Goal: Task Accomplishment & Management: Use online tool/utility

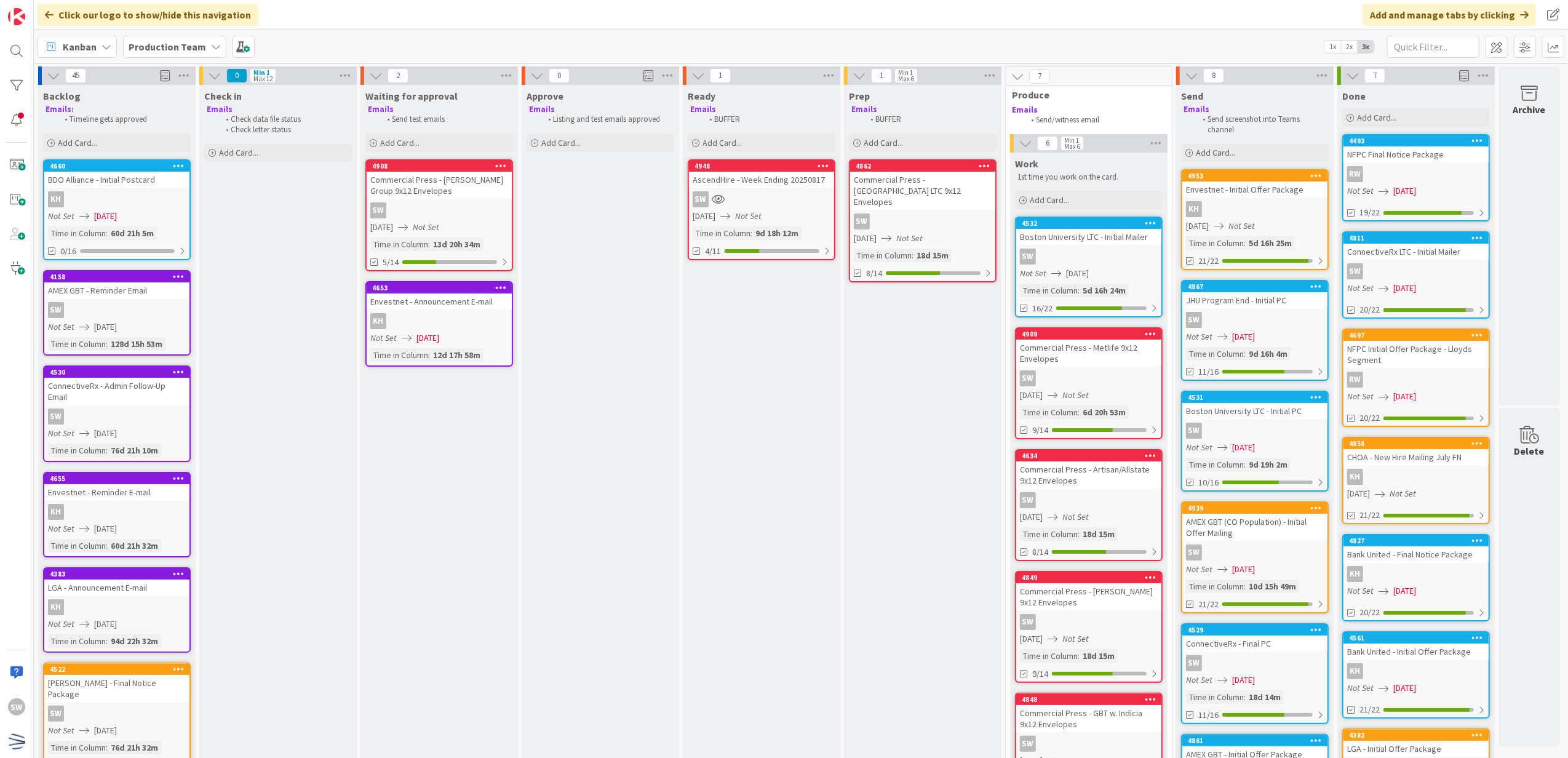
click at [761, 215] on icon "Not Set" at bounding box center [748, 216] width 26 height 11
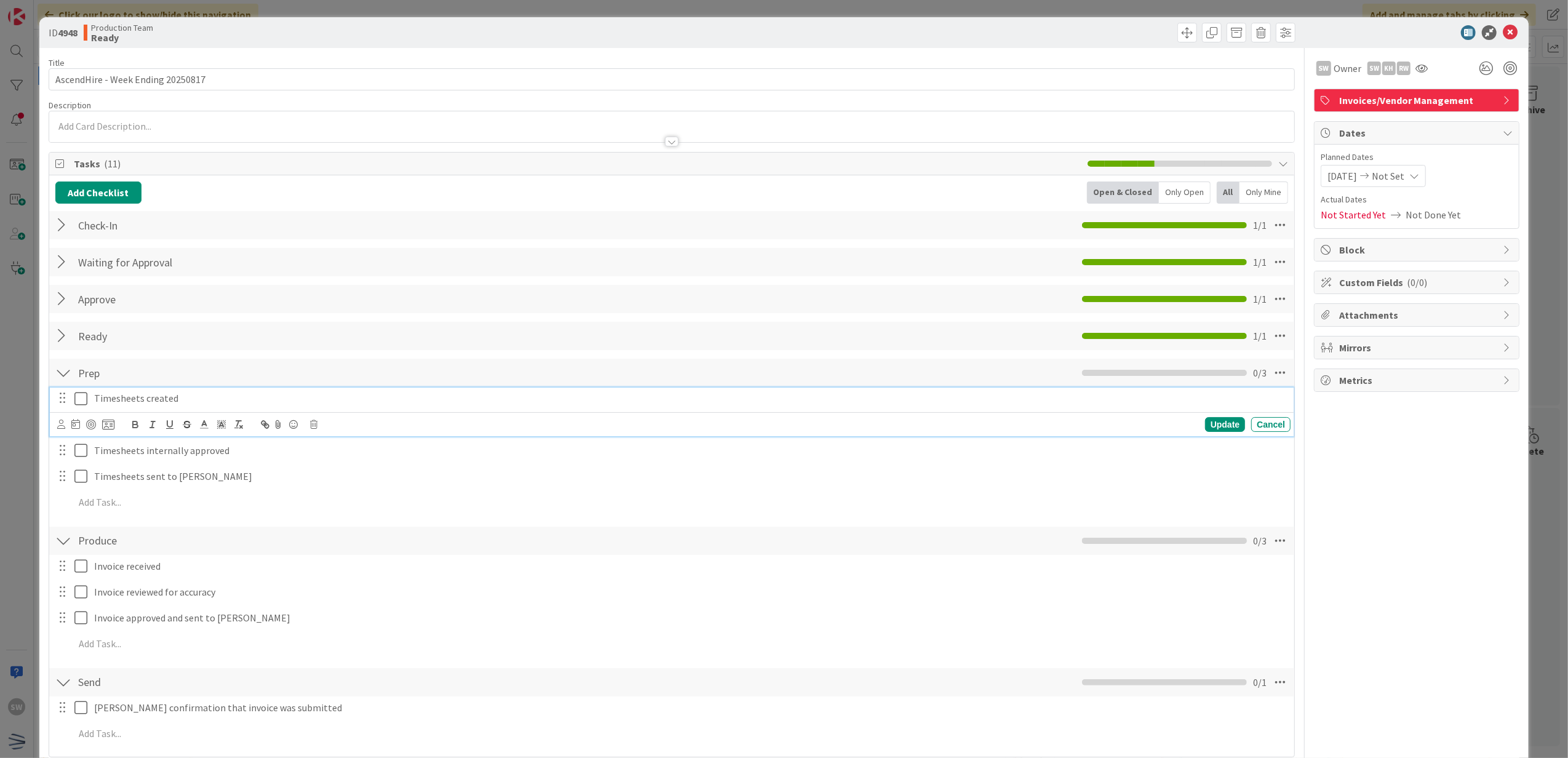
click at [84, 399] on icon at bounding box center [84, 399] width 19 height 15
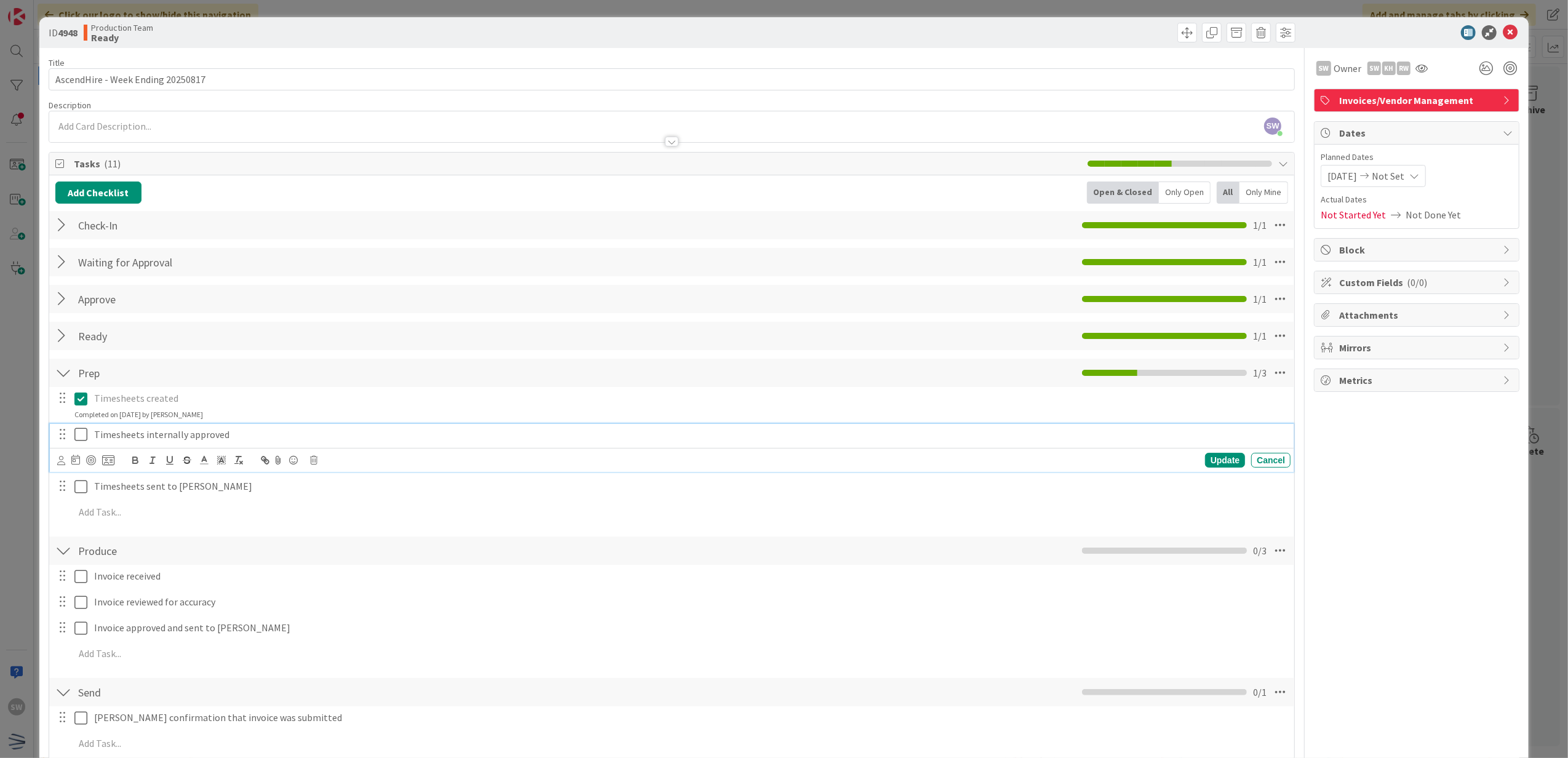
click at [75, 439] on icon at bounding box center [84, 434] width 19 height 15
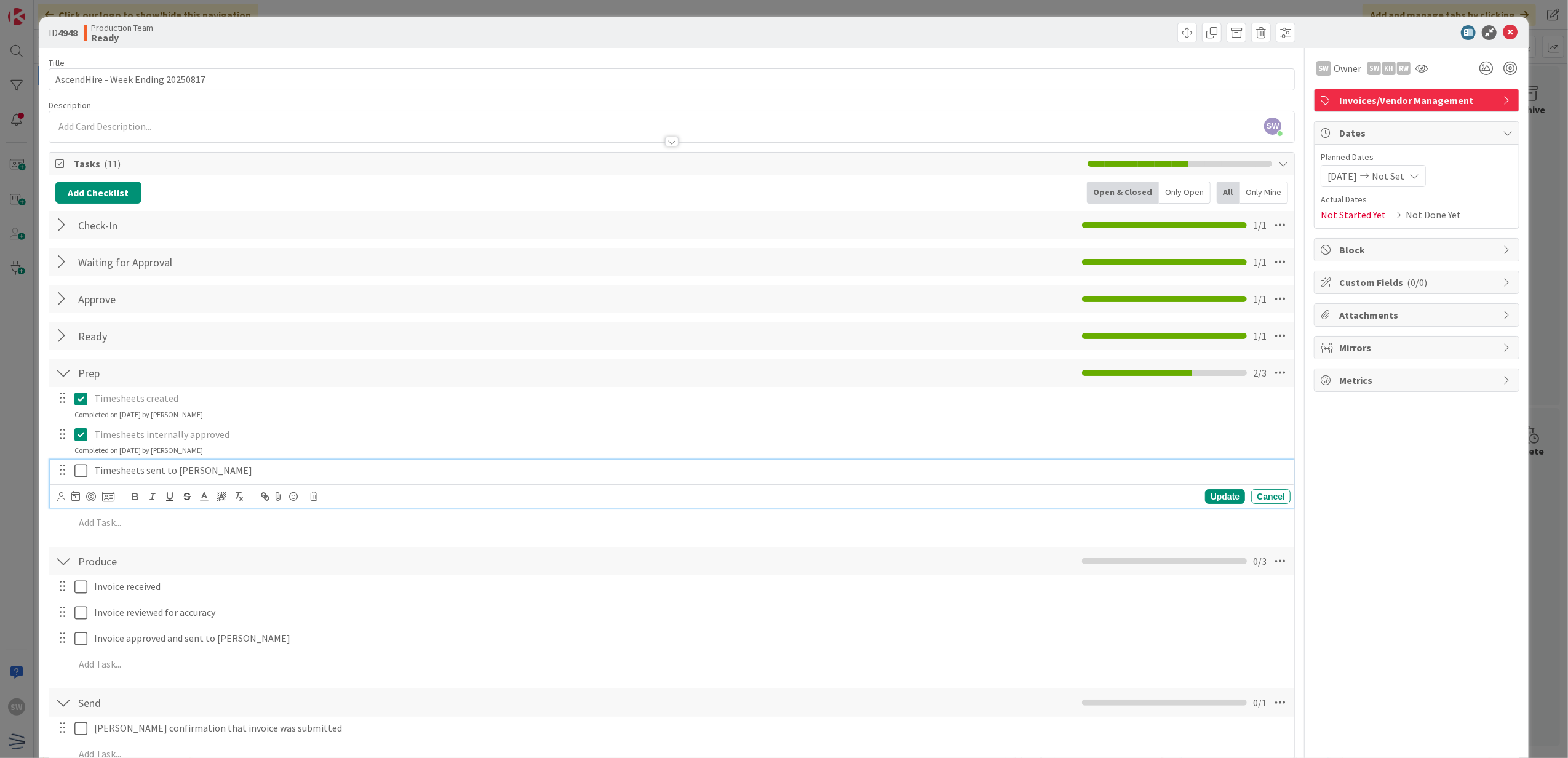
click at [81, 468] on icon at bounding box center [84, 471] width 19 height 15
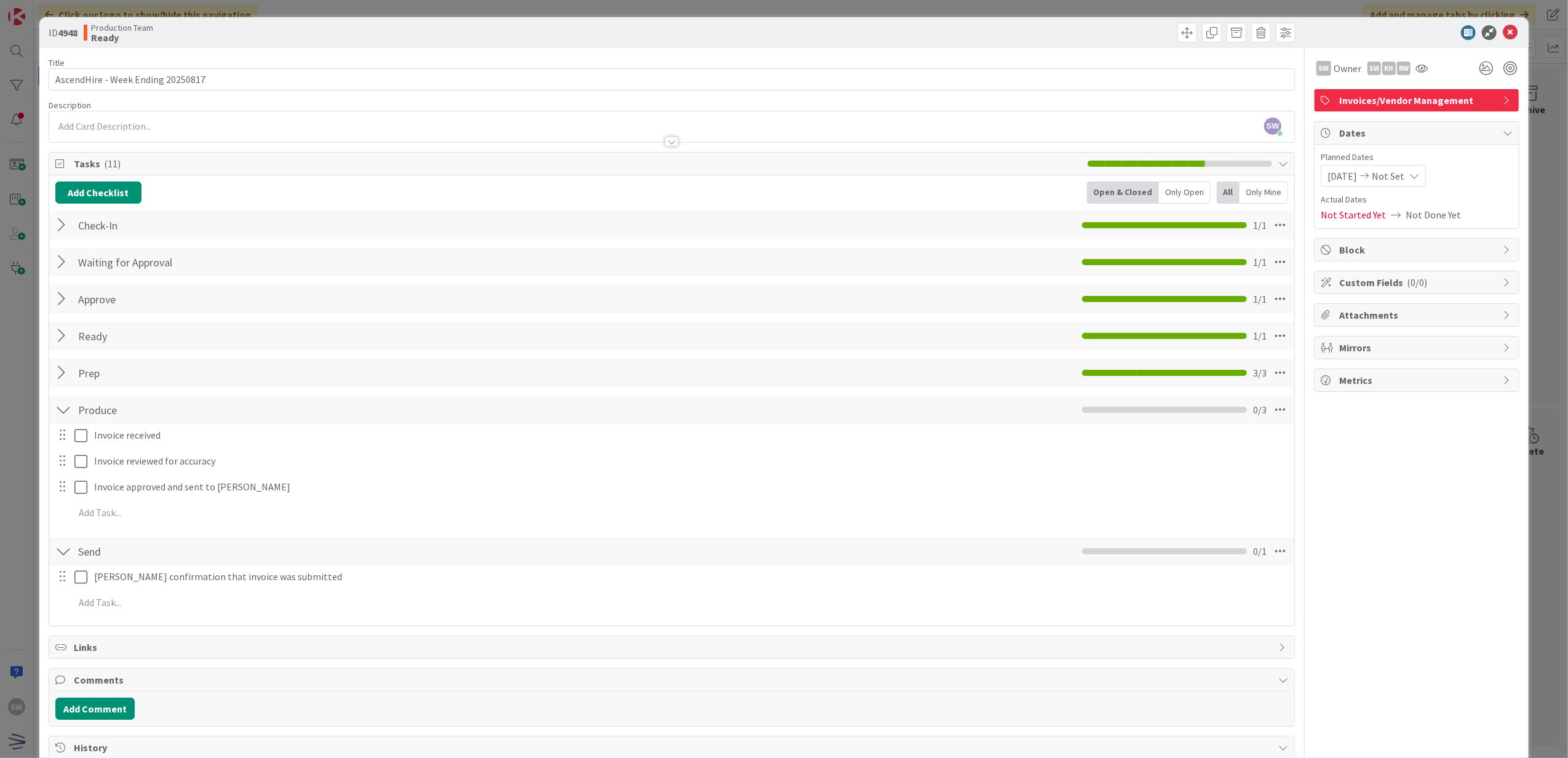
click at [53, 372] on div "Prep Checklist Name 4 / 64 Prep 3 / 3" at bounding box center [671, 372] width 1245 height 29
click at [56, 372] on div at bounding box center [64, 372] width 16 height 22
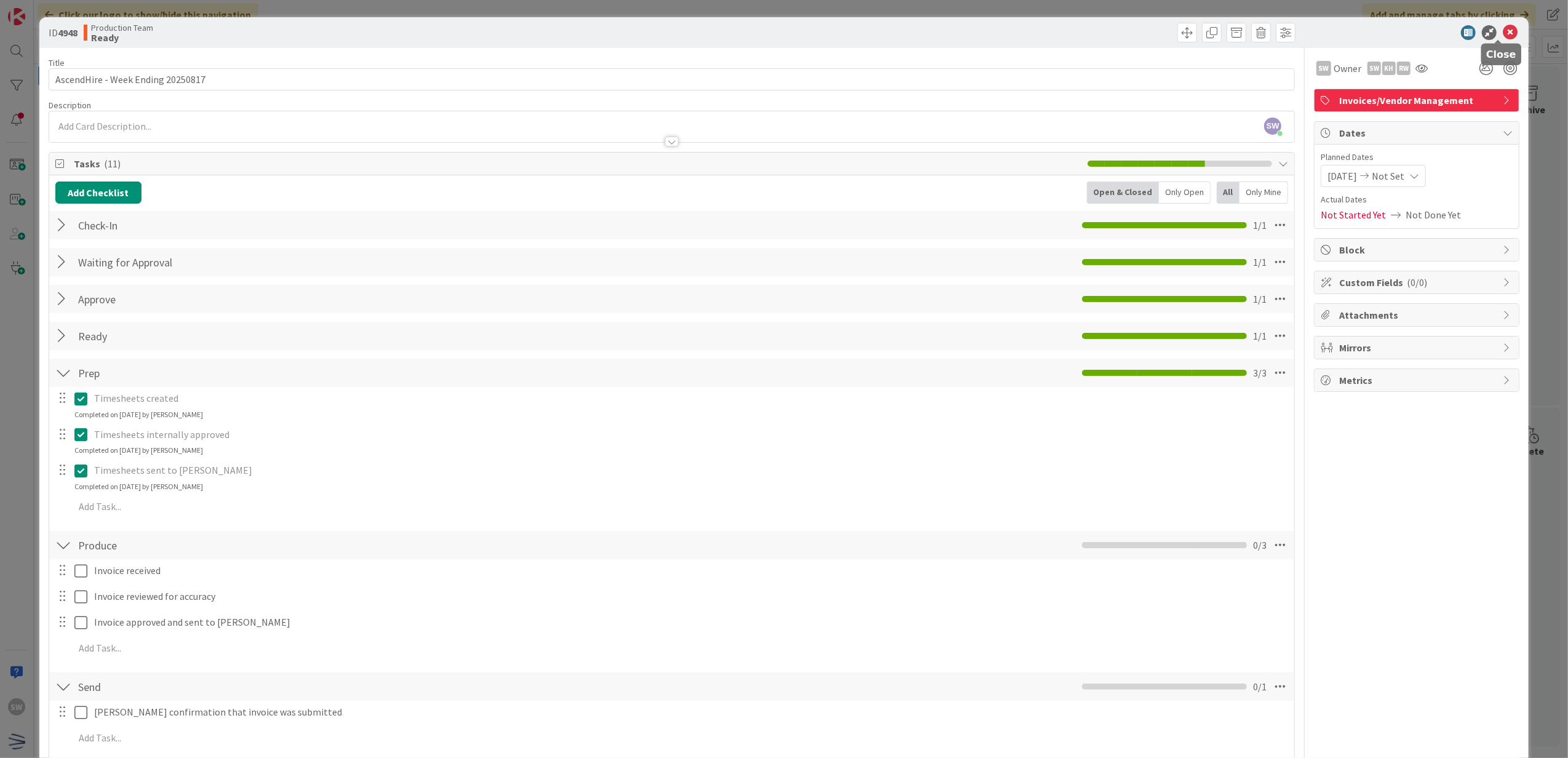
click at [1502, 33] on icon at bounding box center [1510, 33] width 15 height 15
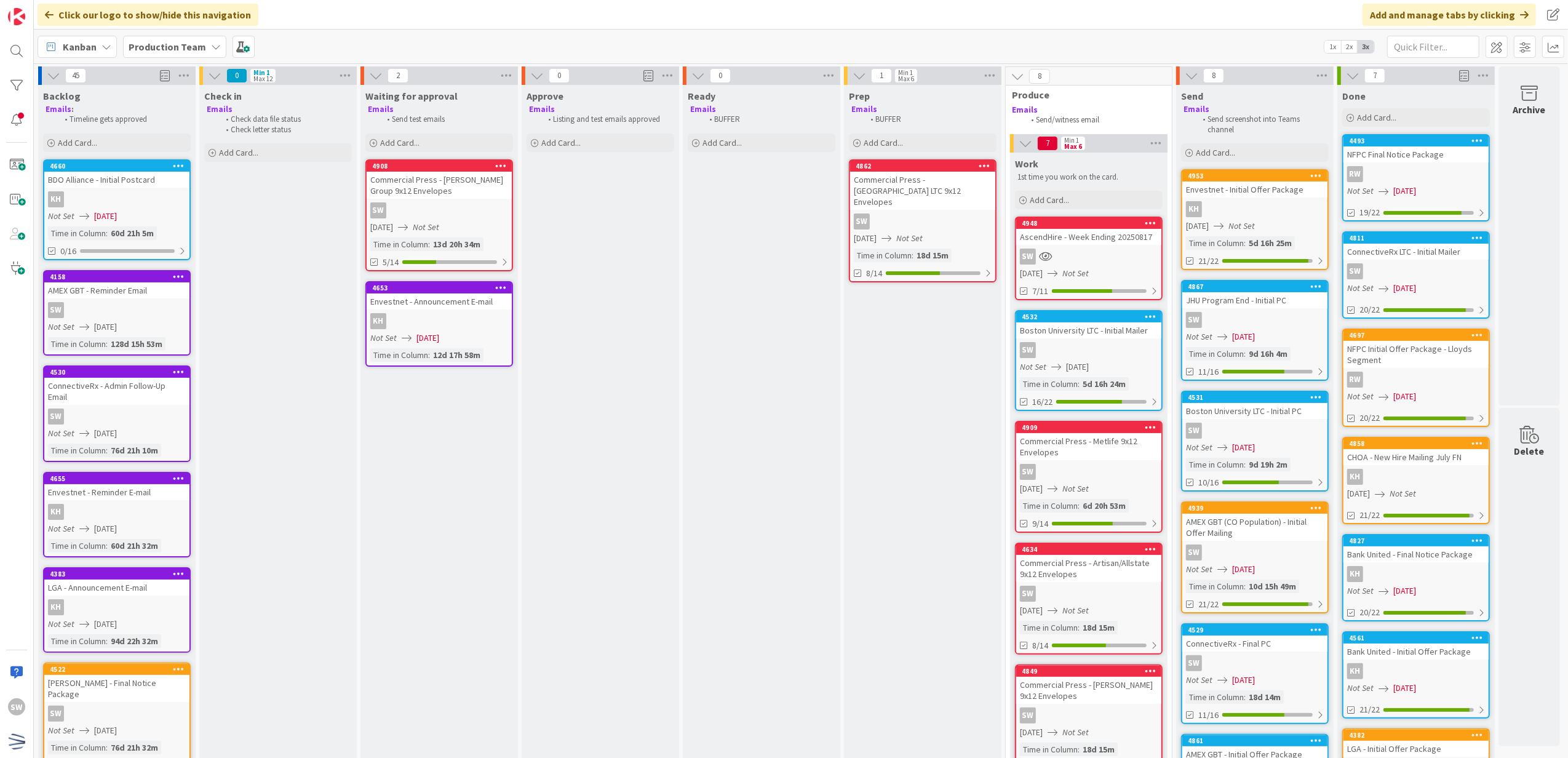
click at [1073, 232] on div "AscendHire - Week Ending 20250817" at bounding box center [1088, 237] width 145 height 16
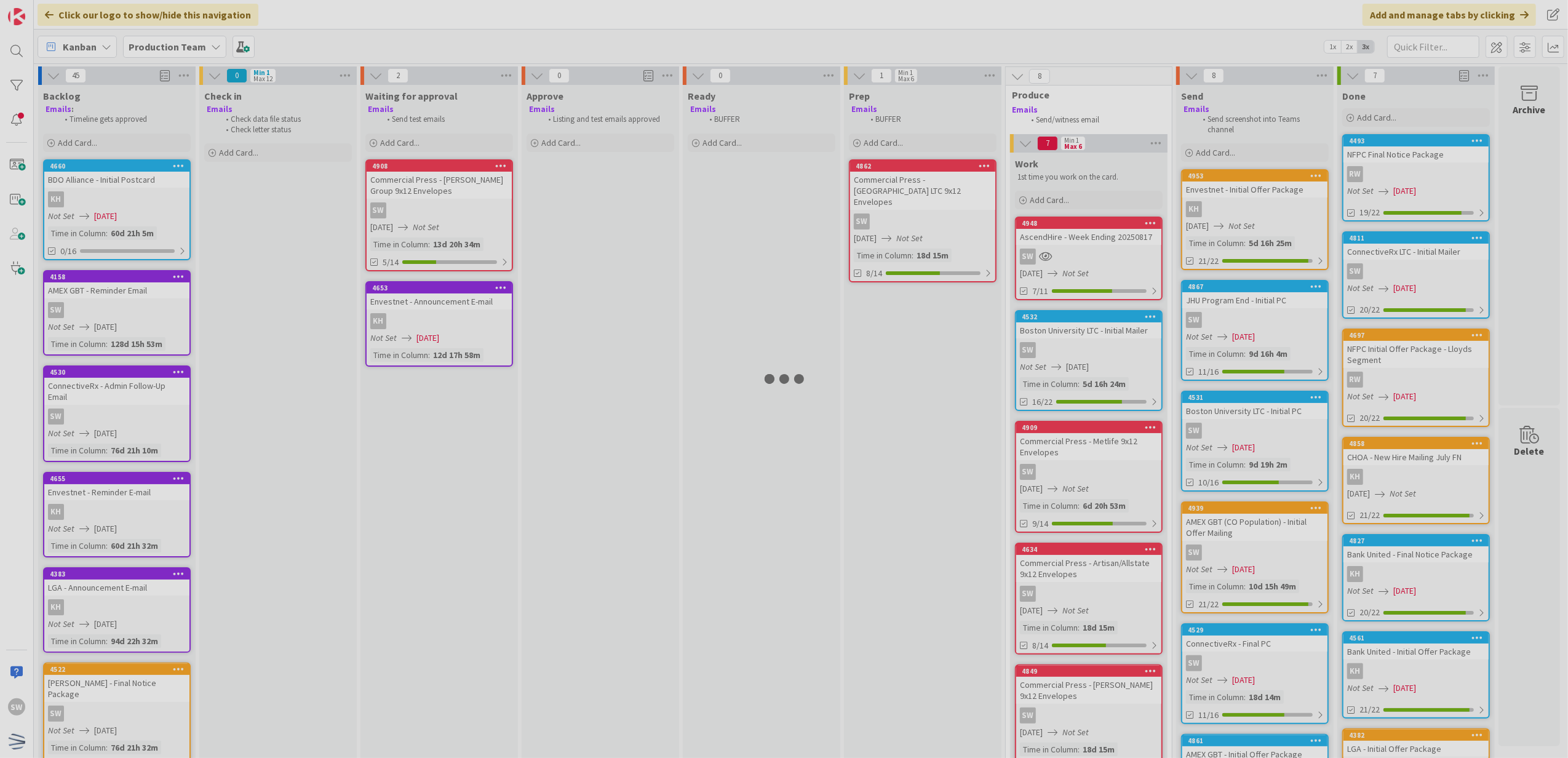
click at [1073, 232] on div at bounding box center [784, 379] width 1568 height 758
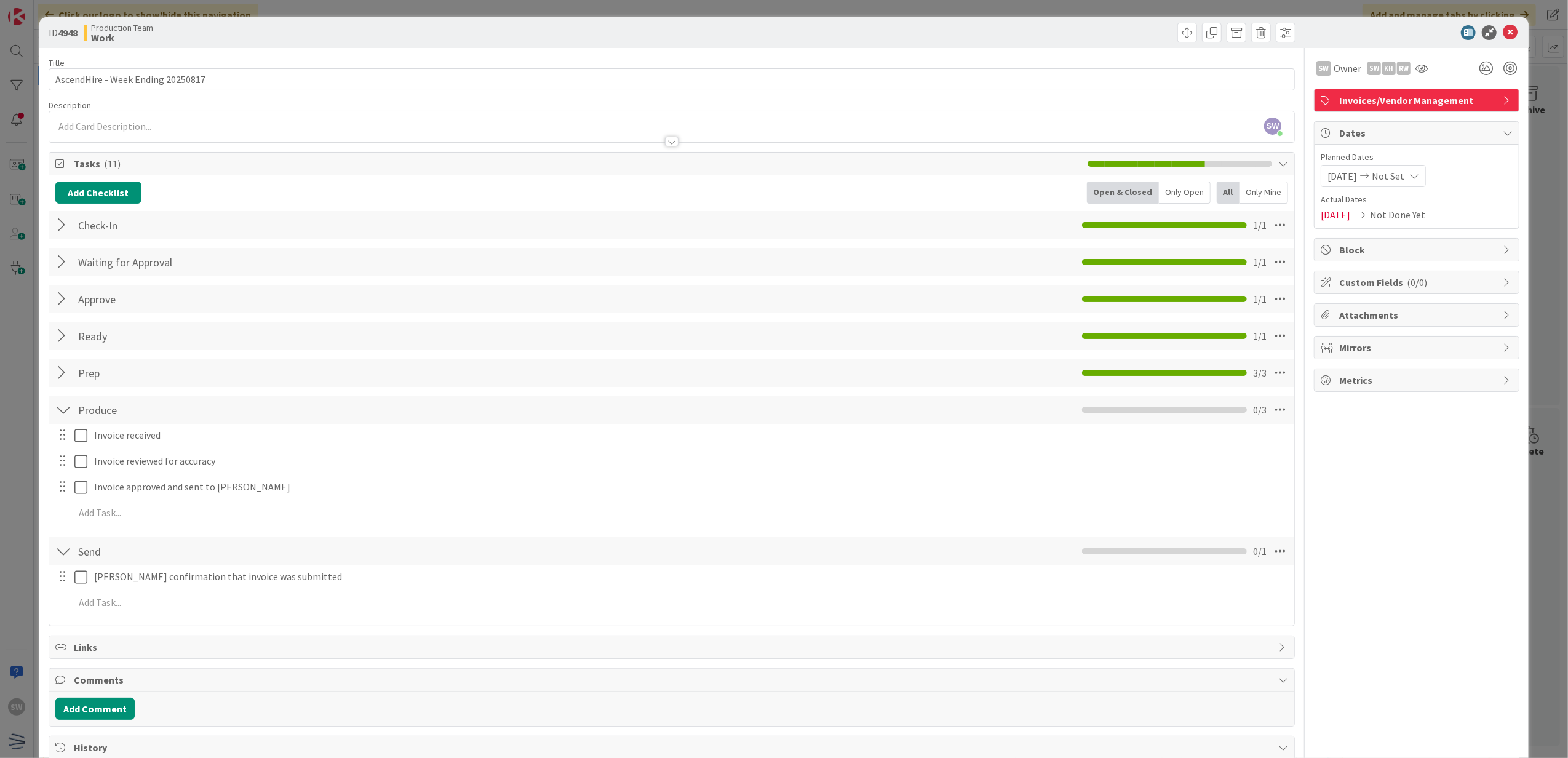
click at [1506, 36] on div at bounding box center [1411, 33] width 218 height 15
click at [1502, 40] on div "ID 4948 Production Team Work" at bounding box center [784, 33] width 1490 height 31
click at [1502, 35] on icon at bounding box center [1510, 33] width 15 height 15
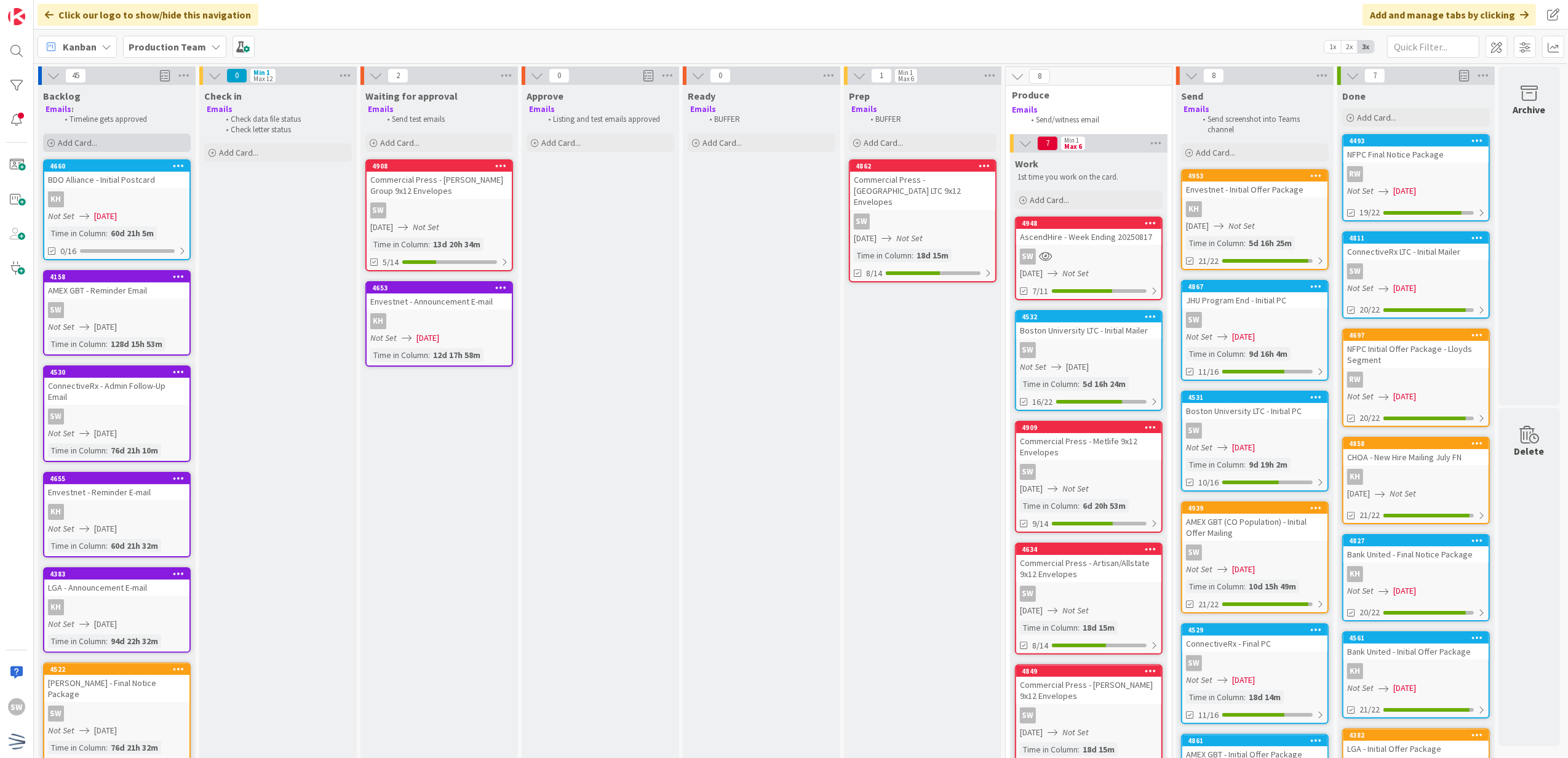
click at [155, 147] on div "Add Card..." at bounding box center [117, 142] width 147 height 19
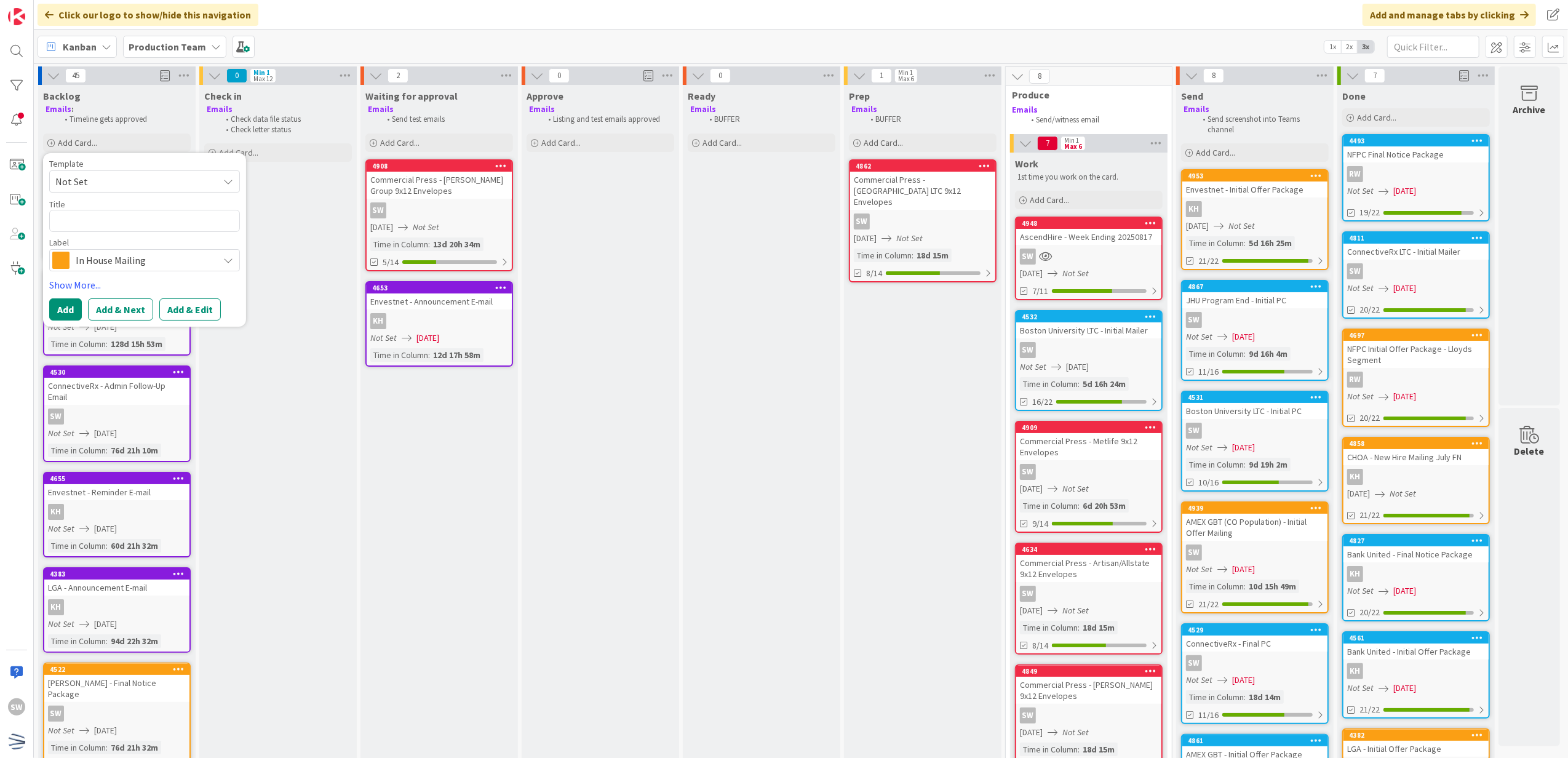
click at [99, 175] on span "Not Set" at bounding box center [133, 182] width 154 height 16
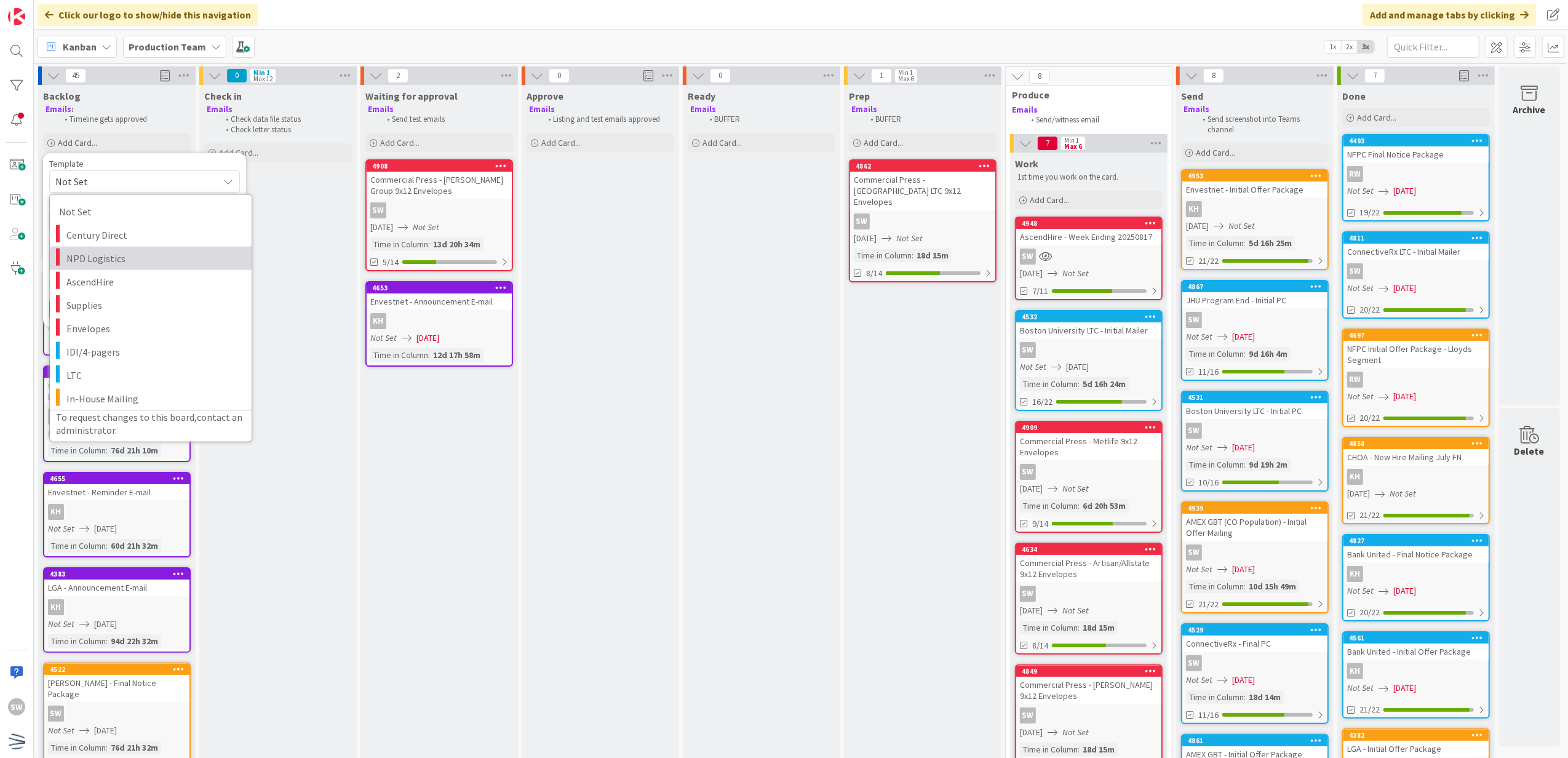
click at [106, 251] on span "NPD Logistics" at bounding box center [154, 258] width 176 height 16
type textarea "x"
type textarea "NPD Logistics"
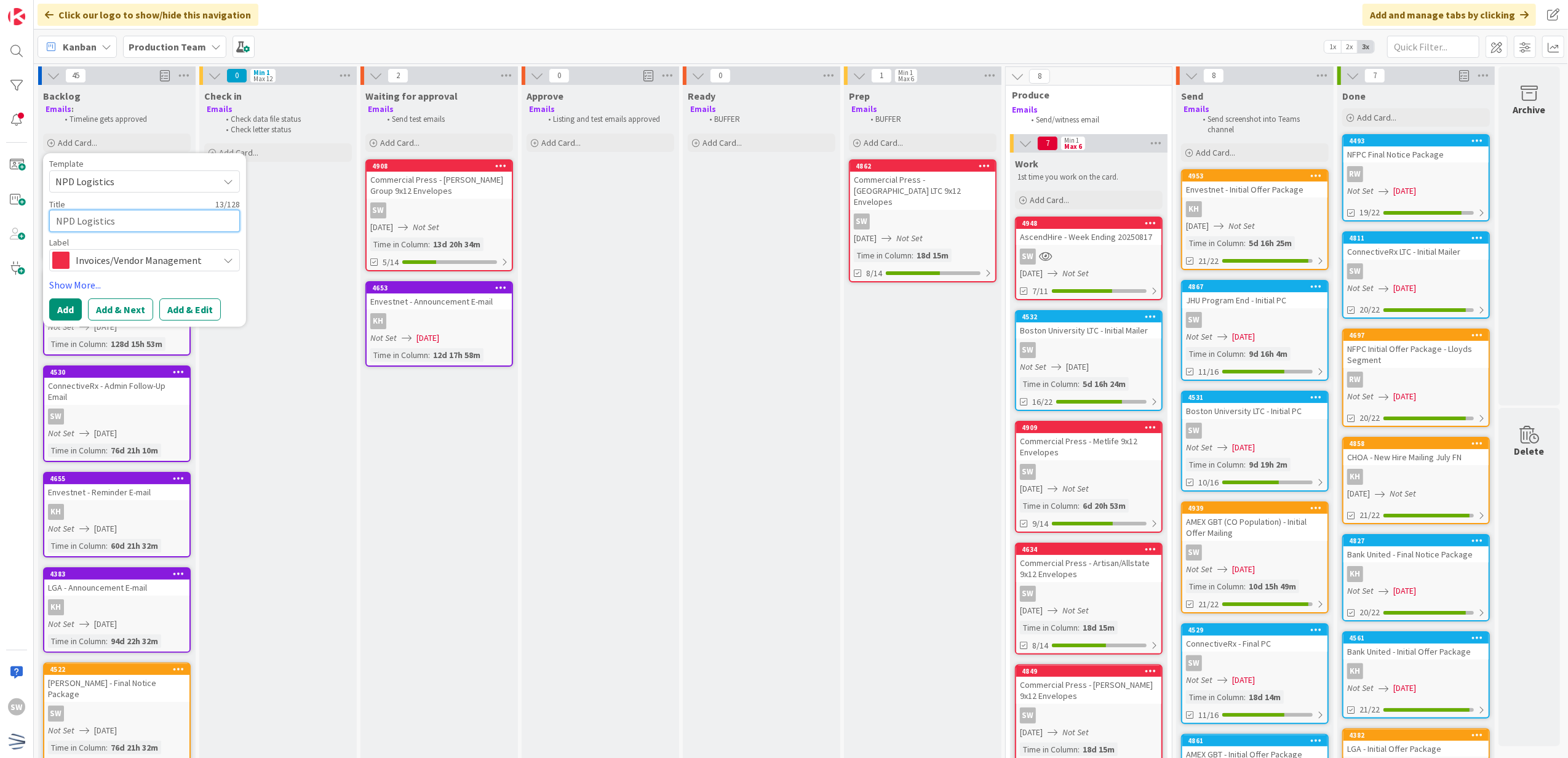
click at [133, 226] on textarea "NPD Logistics" at bounding box center [144, 221] width 191 height 23
type textarea "x"
type textarea "NPD Logistics"
type textarea "x"
type textarea "NPD Logistics -"
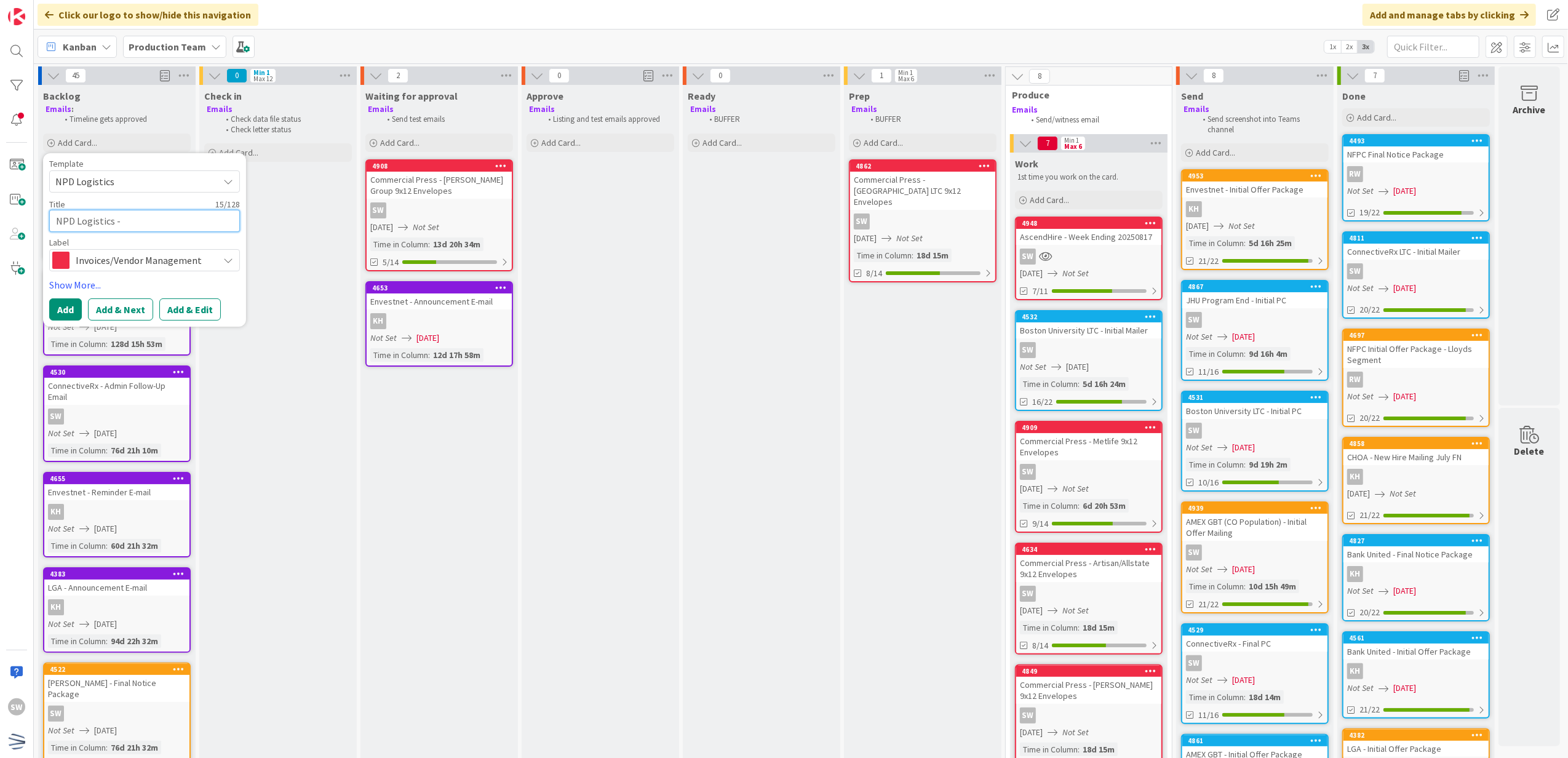
type textarea "x"
type textarea "NPD Logistics -"
type textarea "x"
type textarea "NPD Logistics - W"
type textarea "x"
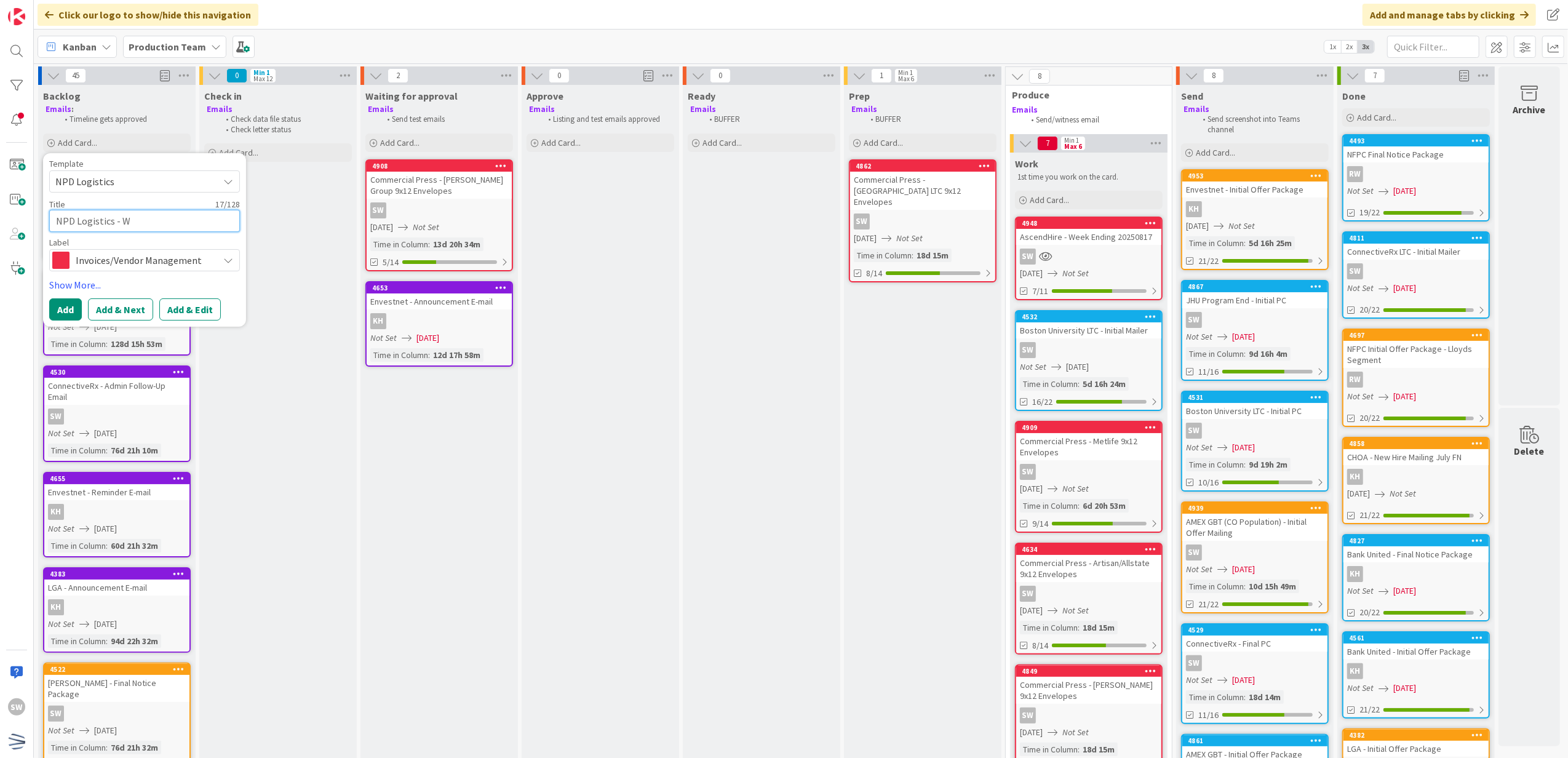
type textarea "NPD Logistics - We"
type textarea "x"
type textarea "NPD Logistics - Wee"
type textarea "x"
type textarea "NPD Logistics - Week"
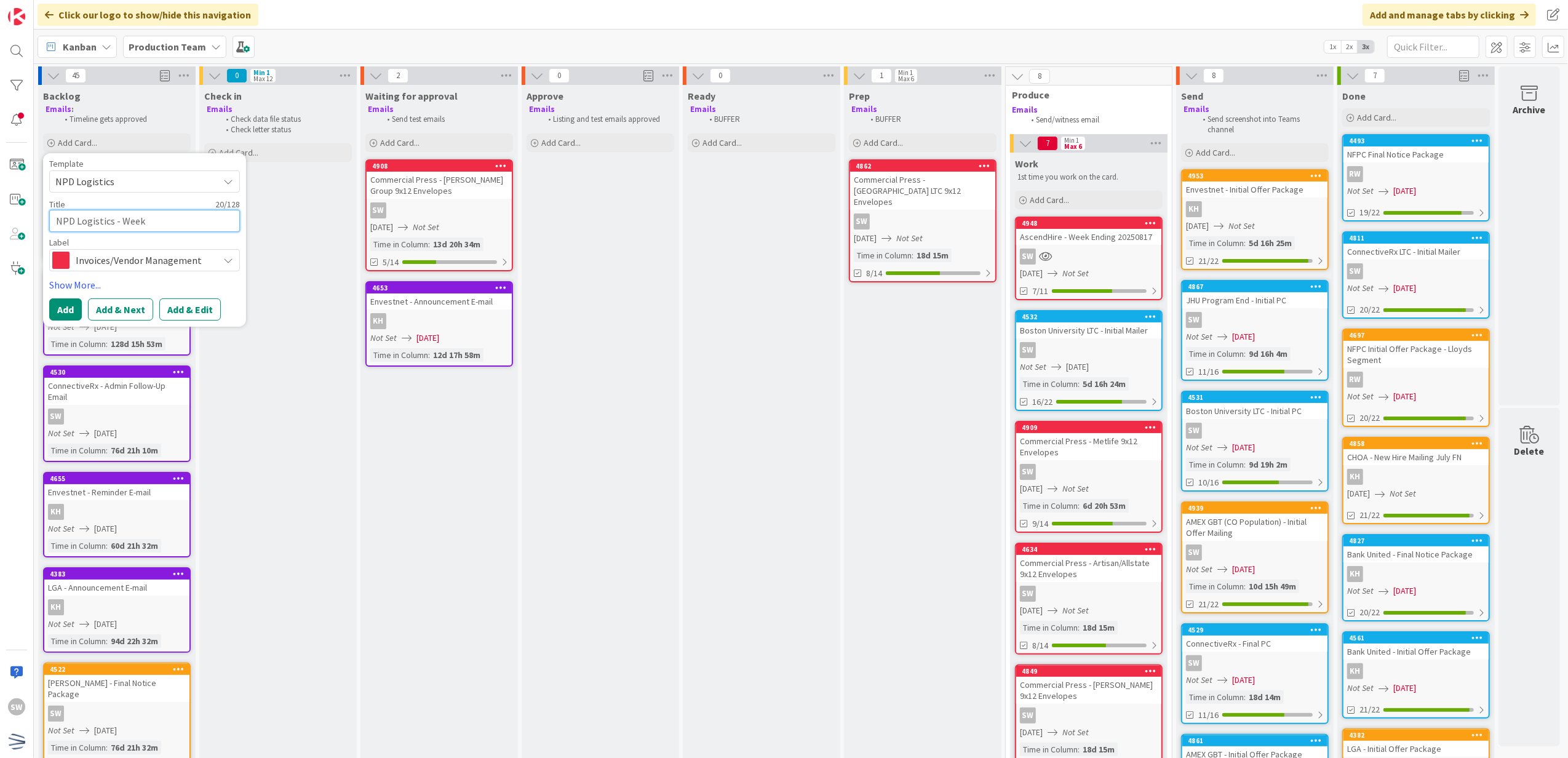
type textarea "x"
type textarea "NPD Logistics - Week"
type textarea "x"
type textarea "NPD Logistics - Week E"
type textarea "x"
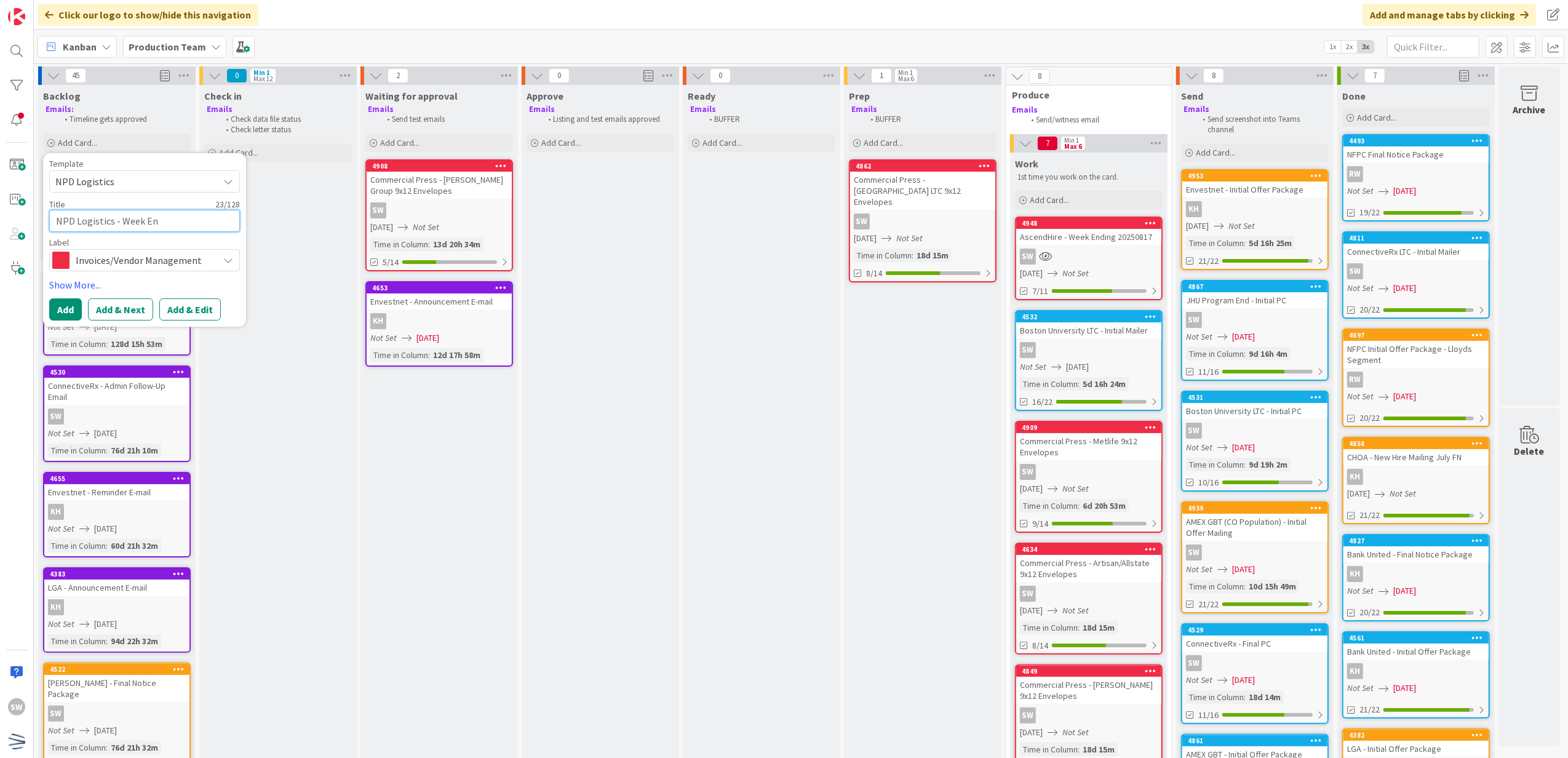
type textarea "NPD Logistics - Week End"
type textarea "x"
type textarea "NPD Logistics - Week Endi"
type textarea "x"
type textarea "NPD Logistics - Week Endin"
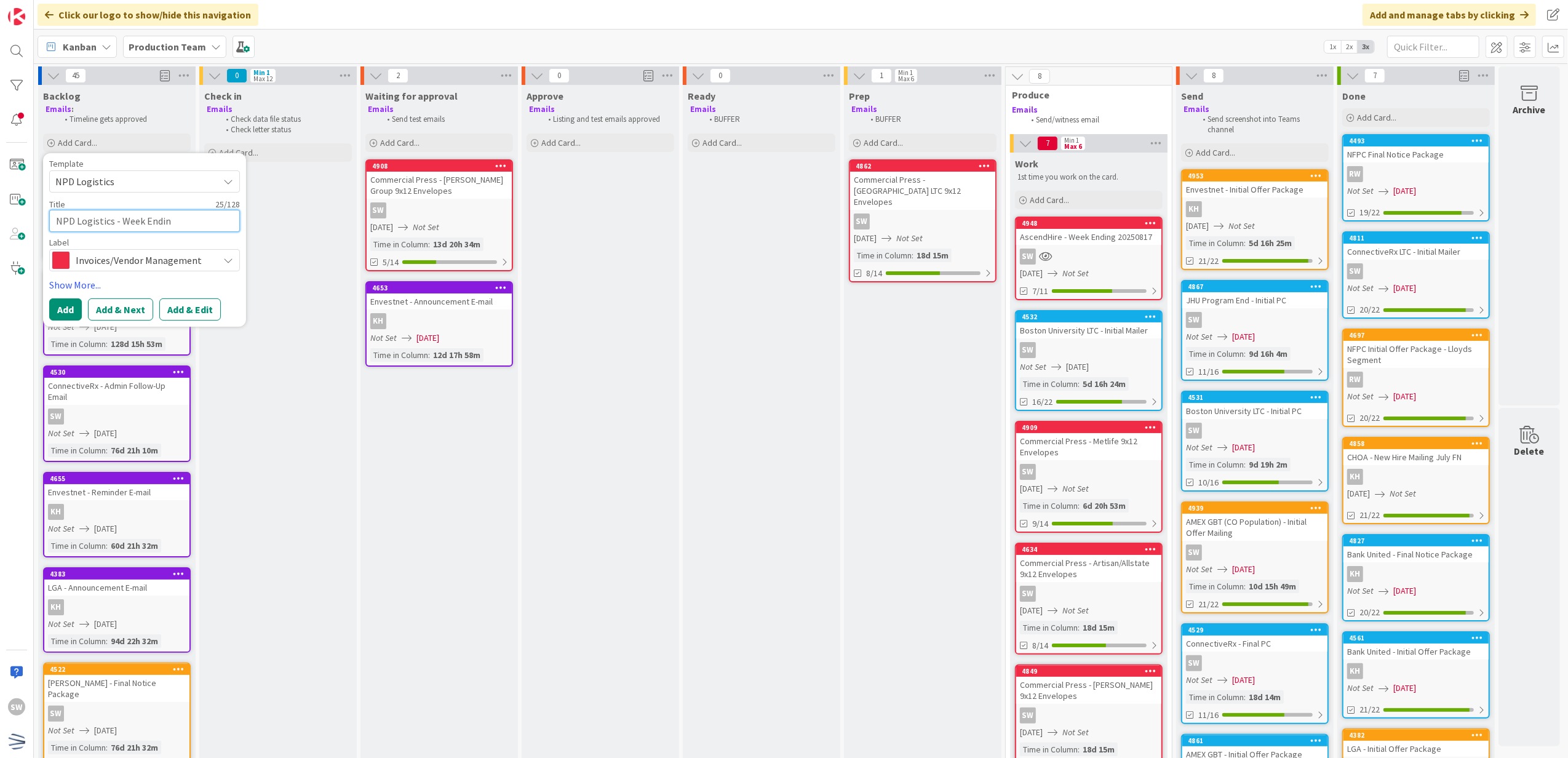
type textarea "x"
type textarea "NPD Logistics - Week Ending"
type textarea "x"
type textarea "NPD Logistics - Week Ending"
type textarea "x"
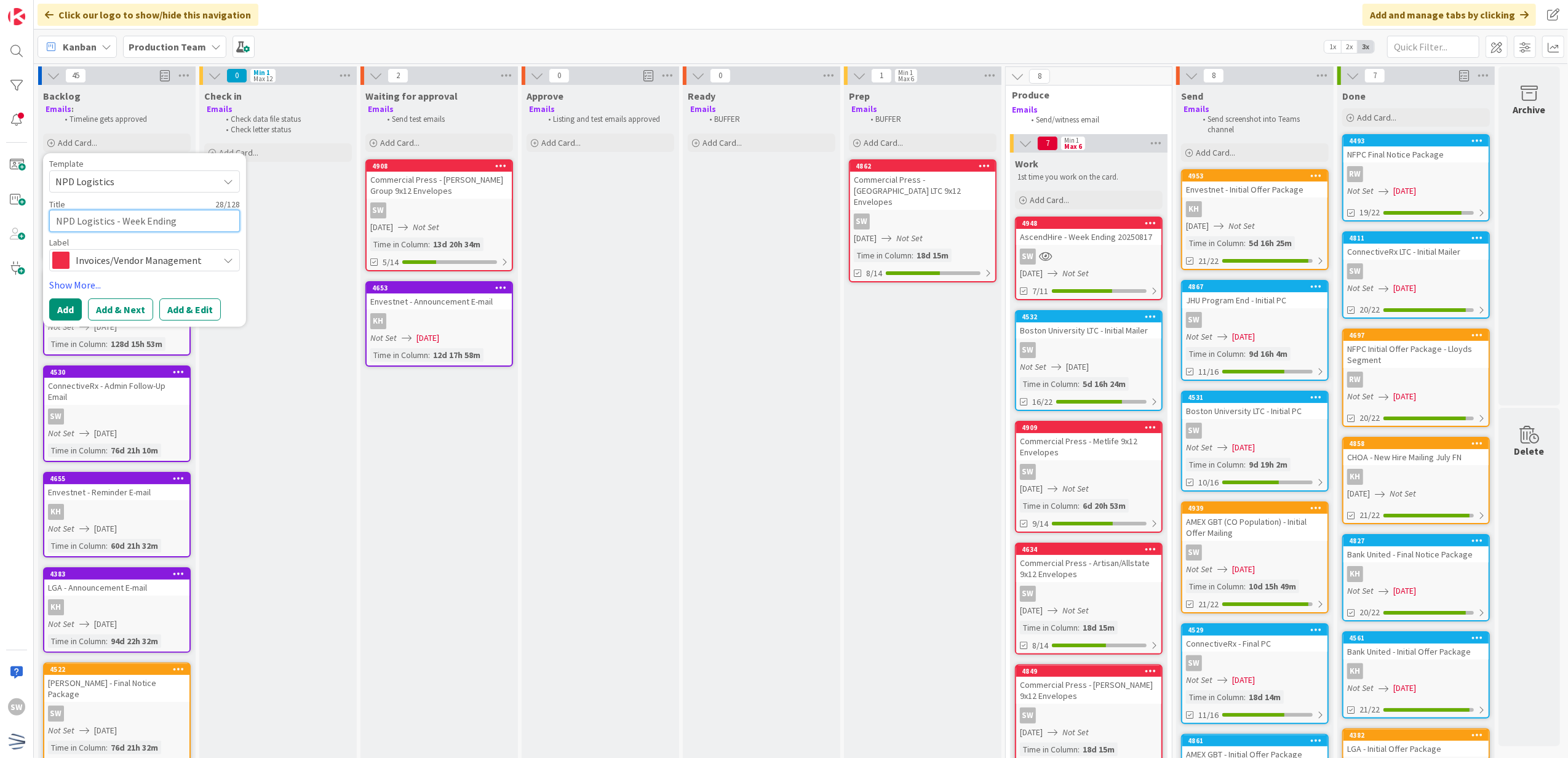
type textarea "NPD Logistics - Week Ending 2"
type textarea "x"
type textarea "NPD Logistics - Week Ending 20"
type textarea "x"
type textarea "NPD Logistics - Week Ending 202"
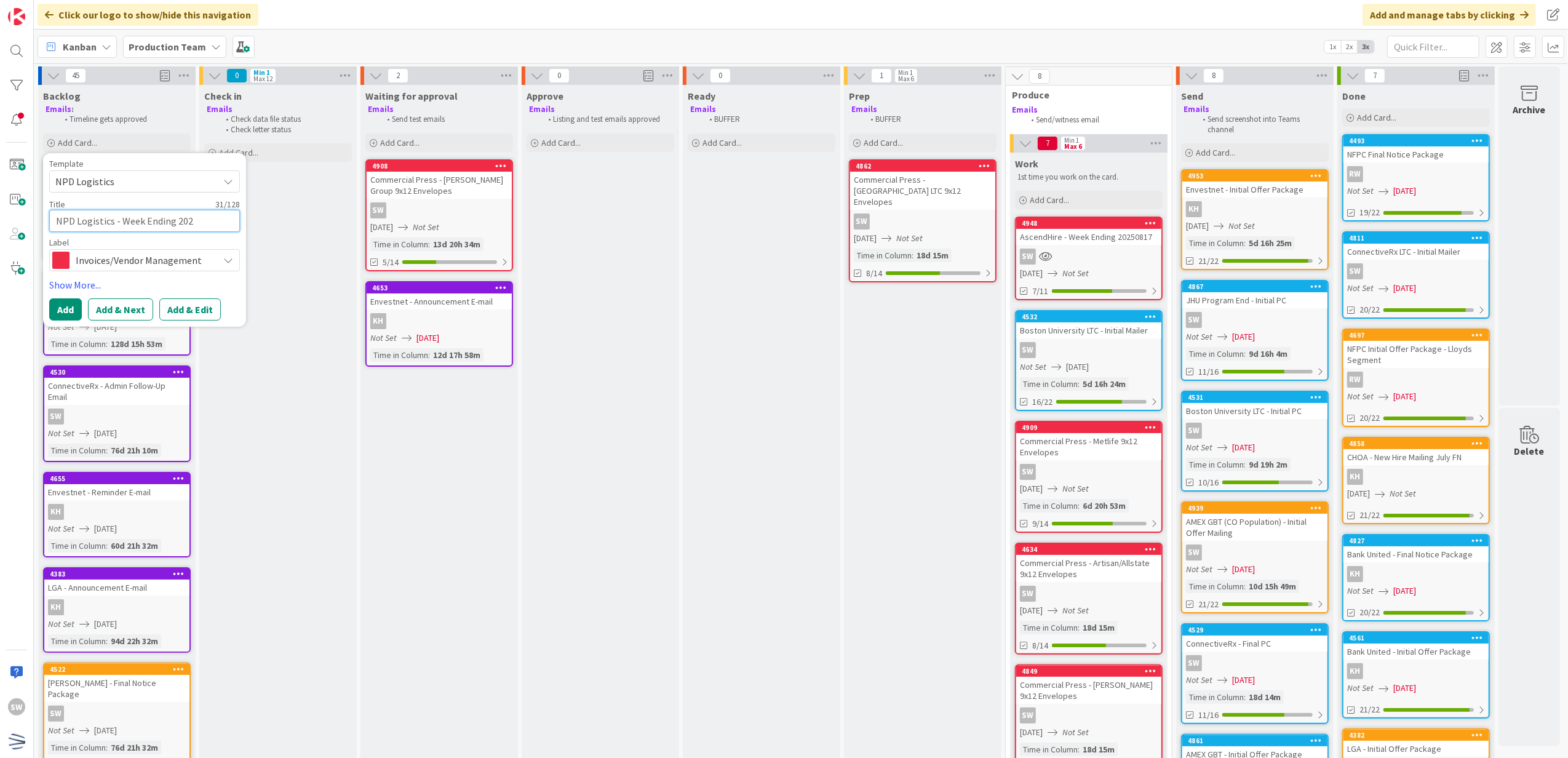
type textarea "x"
type textarea "NPD Logistics - Week Ending 2025"
type textarea "x"
type textarea "NPD Logistics - Week Ending 20250"
type textarea "x"
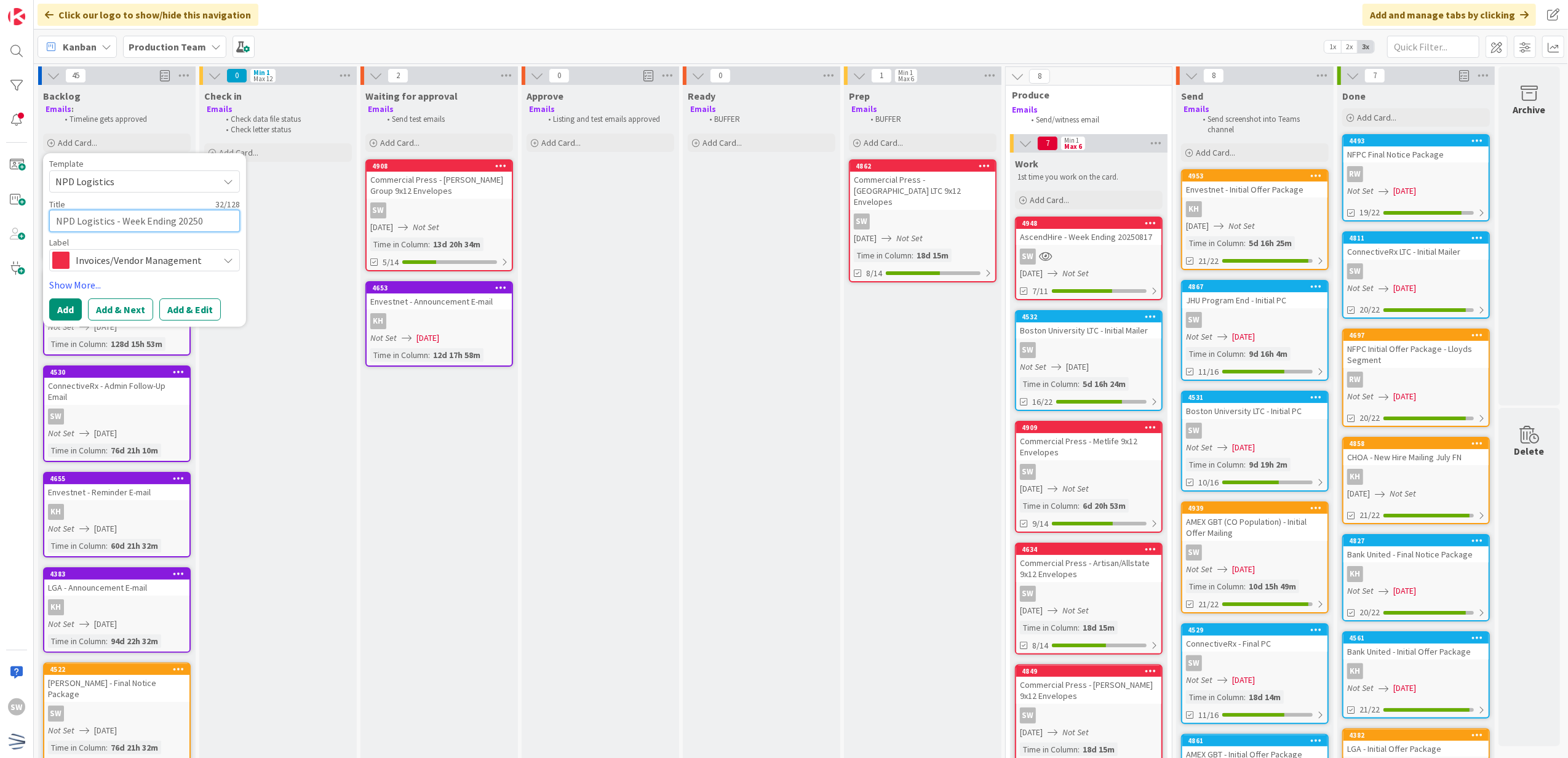
type textarea "NPD Logistics - Week Ending 202508"
type textarea "x"
type textarea "NPD Logistics - Week Ending 2025082"
type textarea "x"
type textarea "NPD Logistics - Week Ending 20250825"
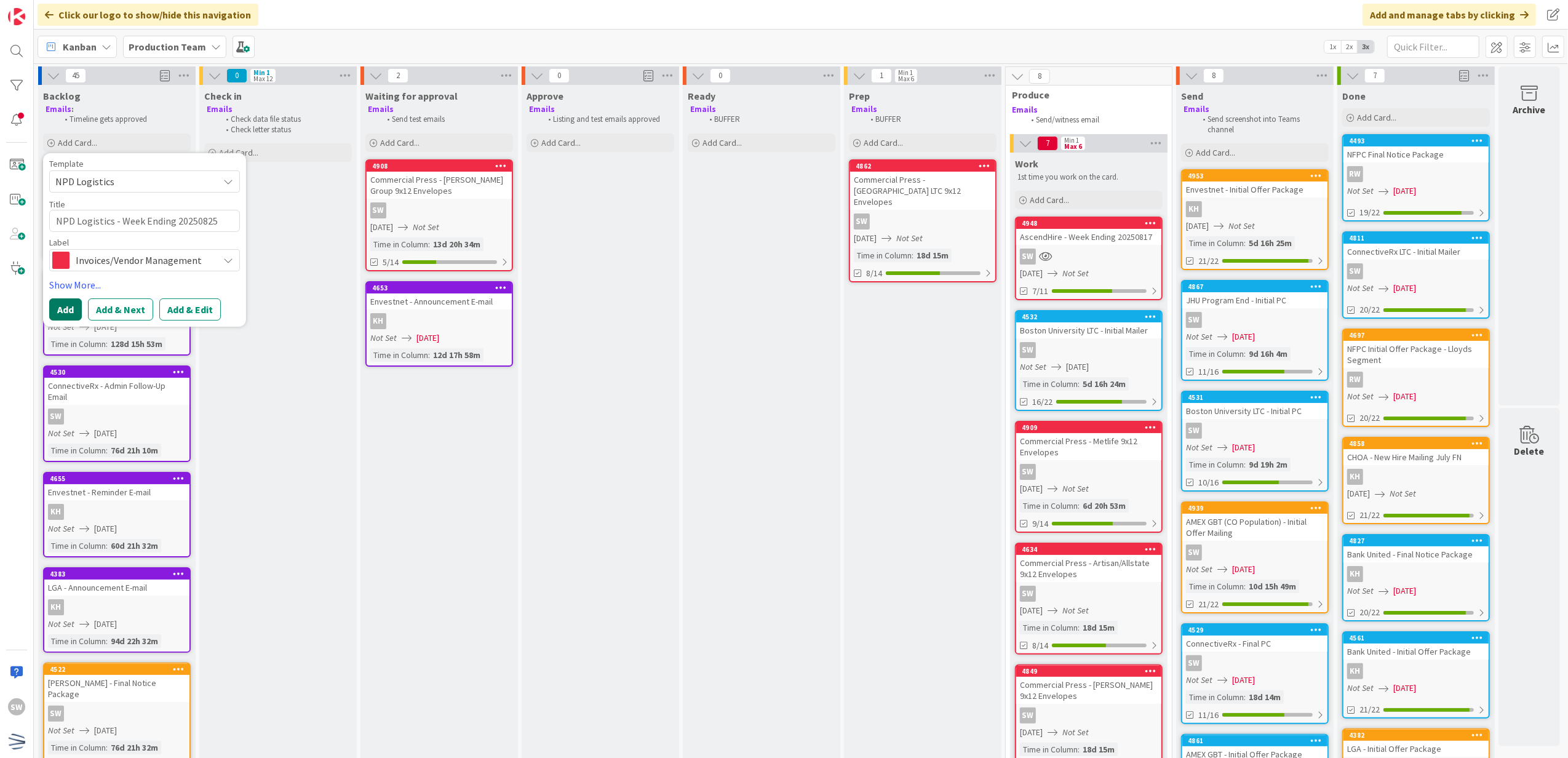
click at [52, 308] on button "Add" at bounding box center [66, 309] width 33 height 22
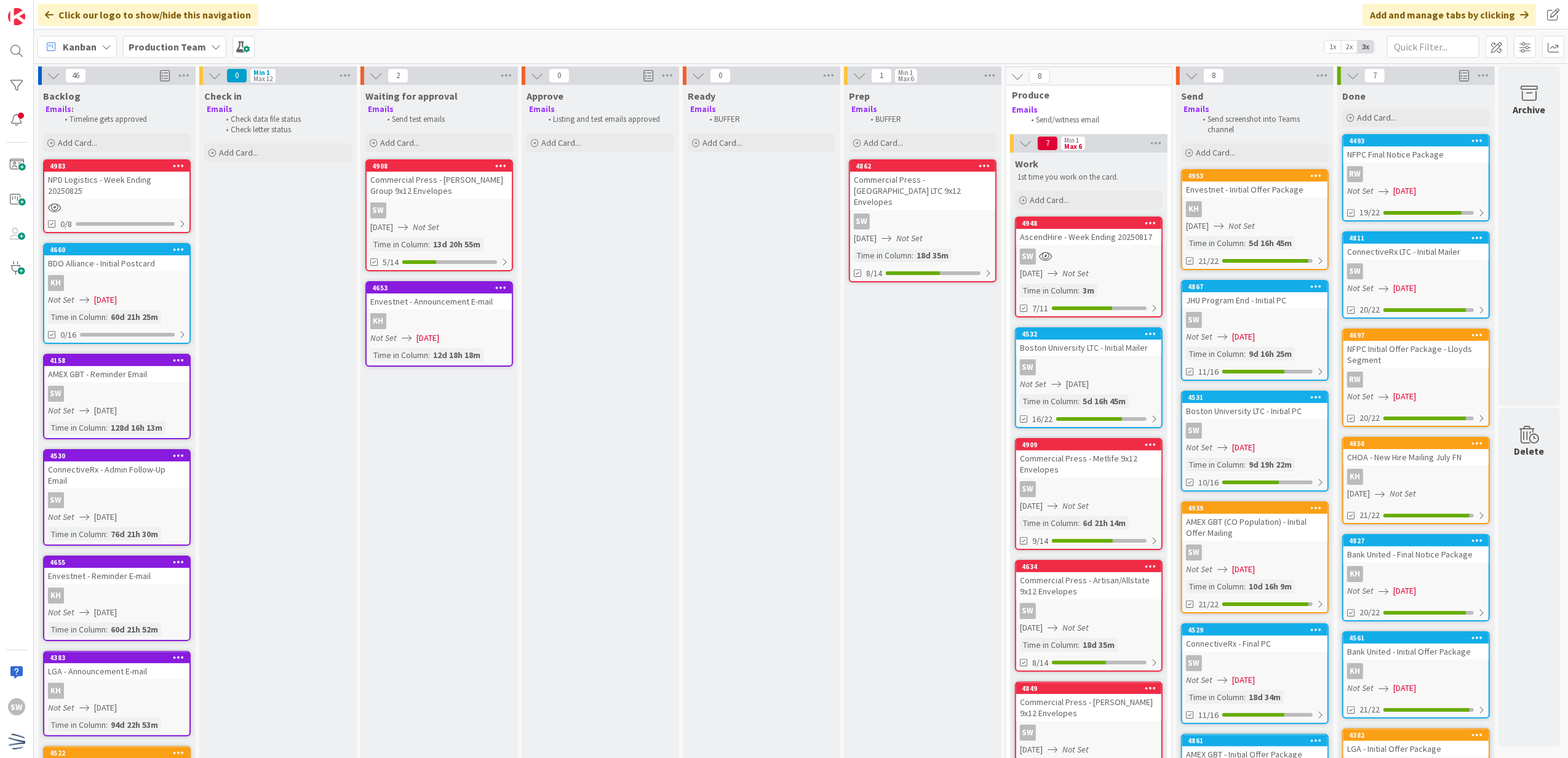
click at [106, 184] on div "NPD Logistics - Week Ending 20250825" at bounding box center [116, 185] width 145 height 27
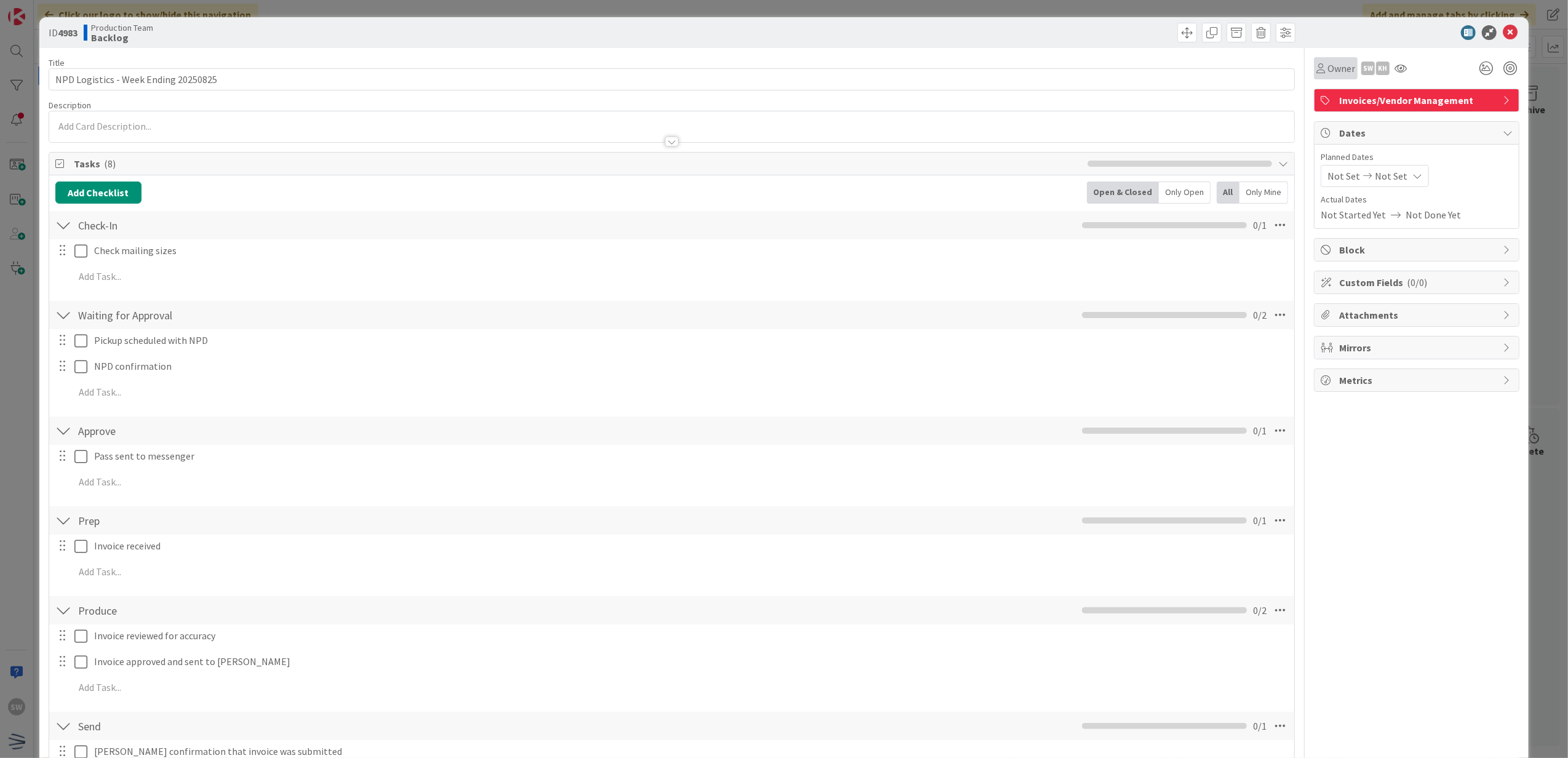
click at [1317, 65] on icon at bounding box center [1321, 68] width 9 height 10
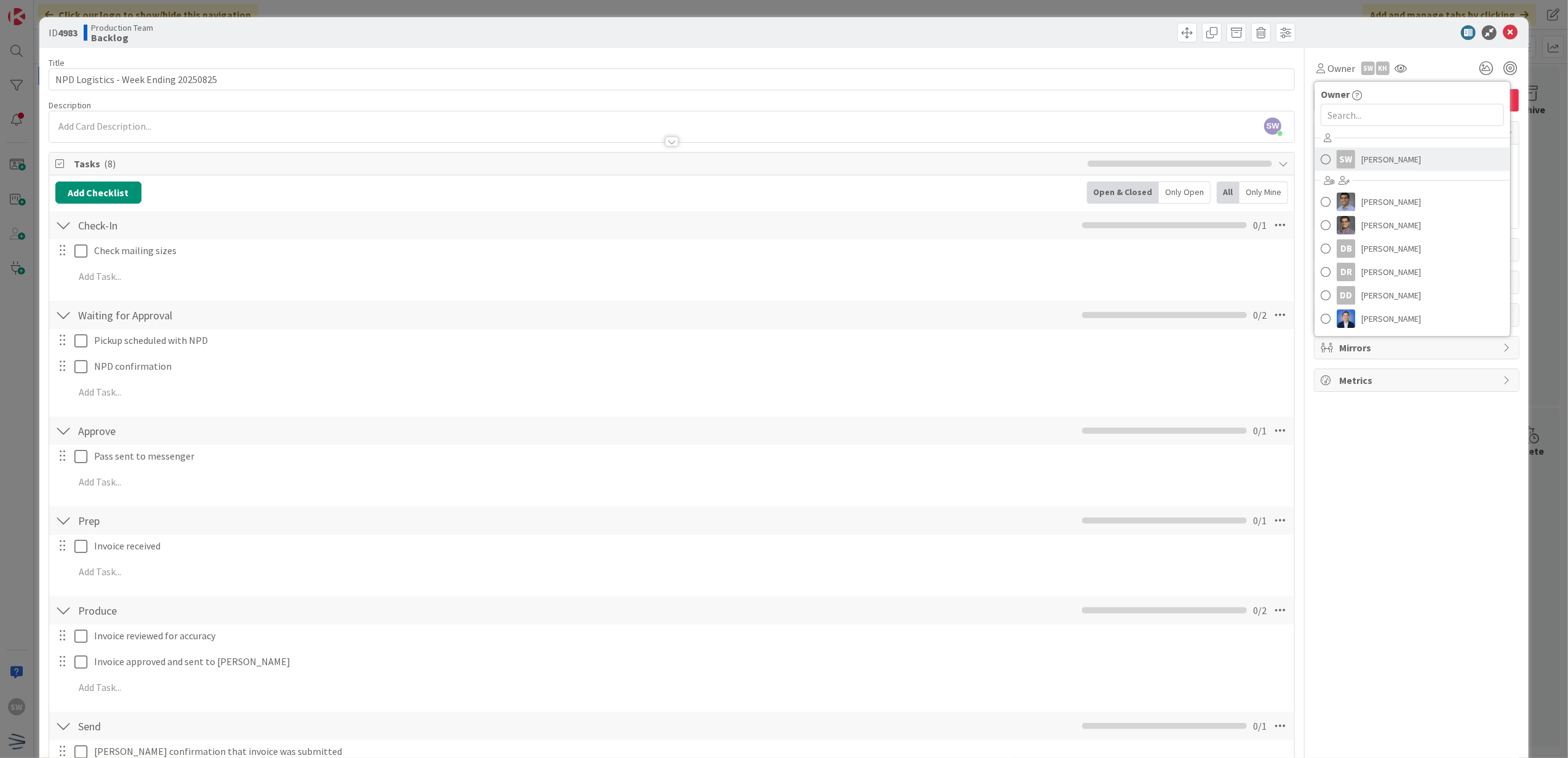
click at [1399, 167] on span "[PERSON_NAME]" at bounding box center [1391, 159] width 60 height 19
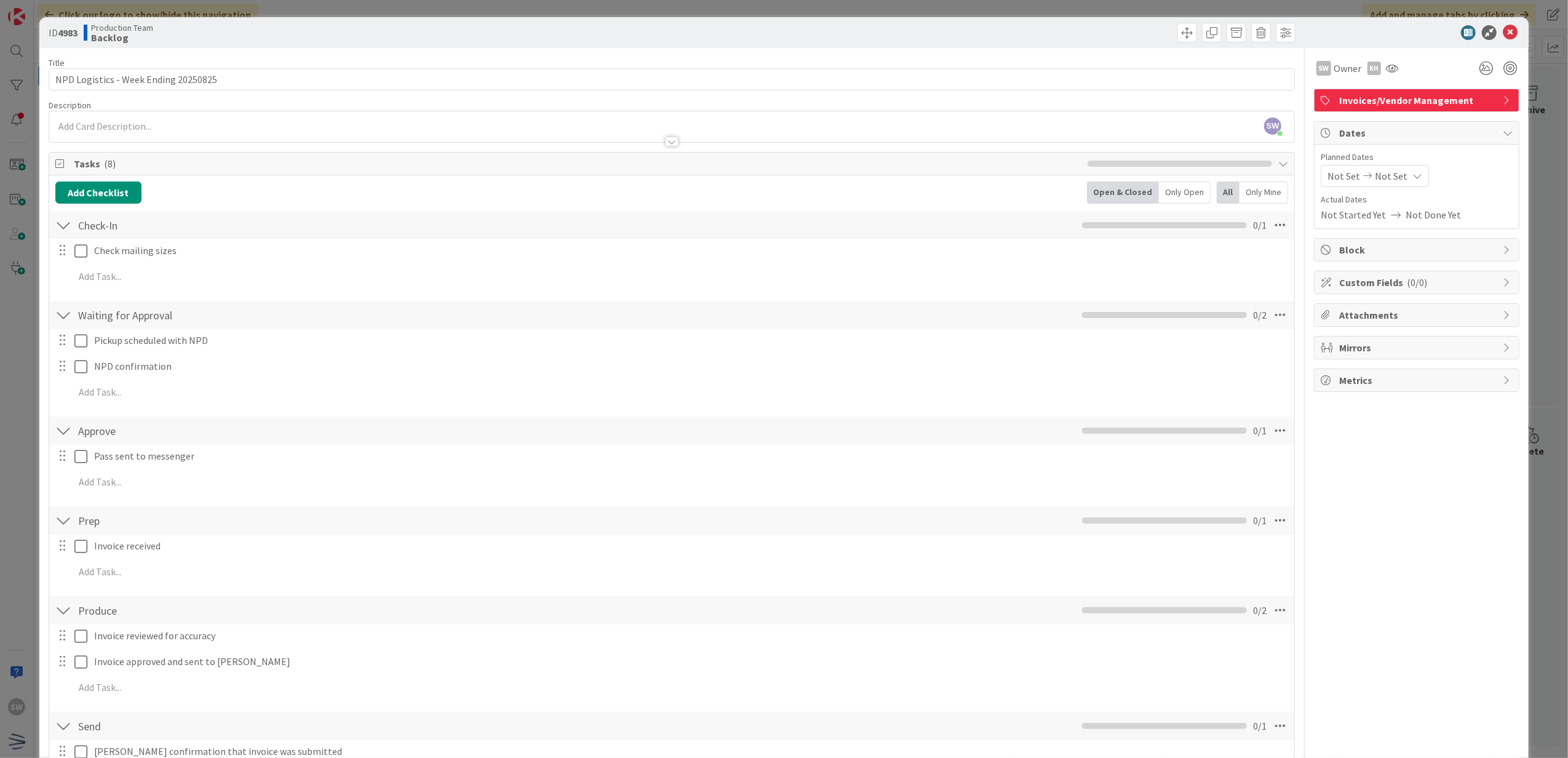
click at [1331, 177] on span "Not Set" at bounding box center [1344, 176] width 33 height 15
click at [1335, 359] on td "24" at bounding box center [1346, 353] width 24 height 24
type input "[DATE]"
click at [257, 79] on input "NPD Logistics - Week Ending 20250825" at bounding box center [671, 79] width 1247 height 22
type input "NPD Logistics - Week Ending 20250824"
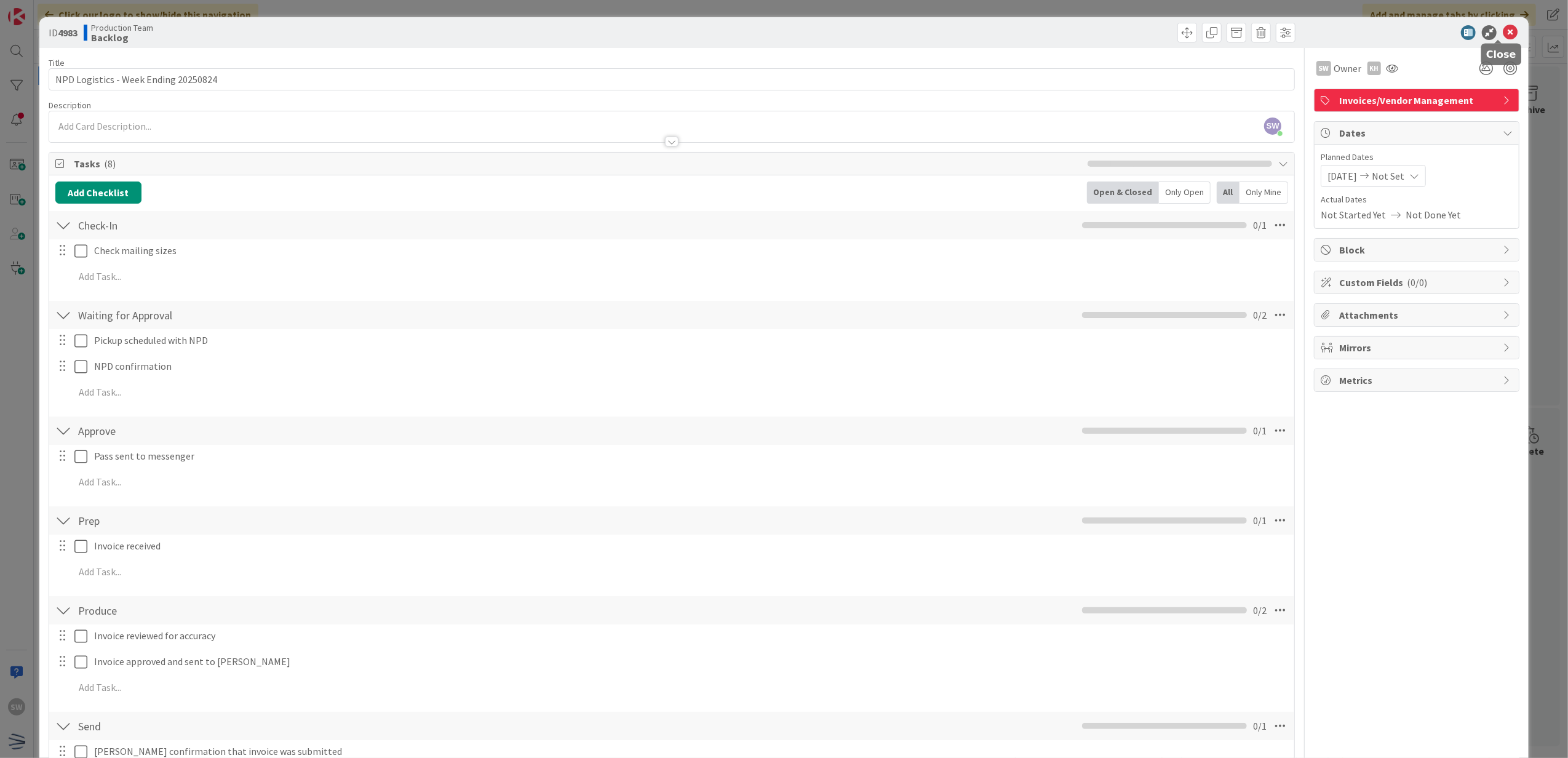
click at [1489, 36] on div at bounding box center [1411, 33] width 218 height 15
click at [1502, 34] on icon at bounding box center [1510, 33] width 15 height 15
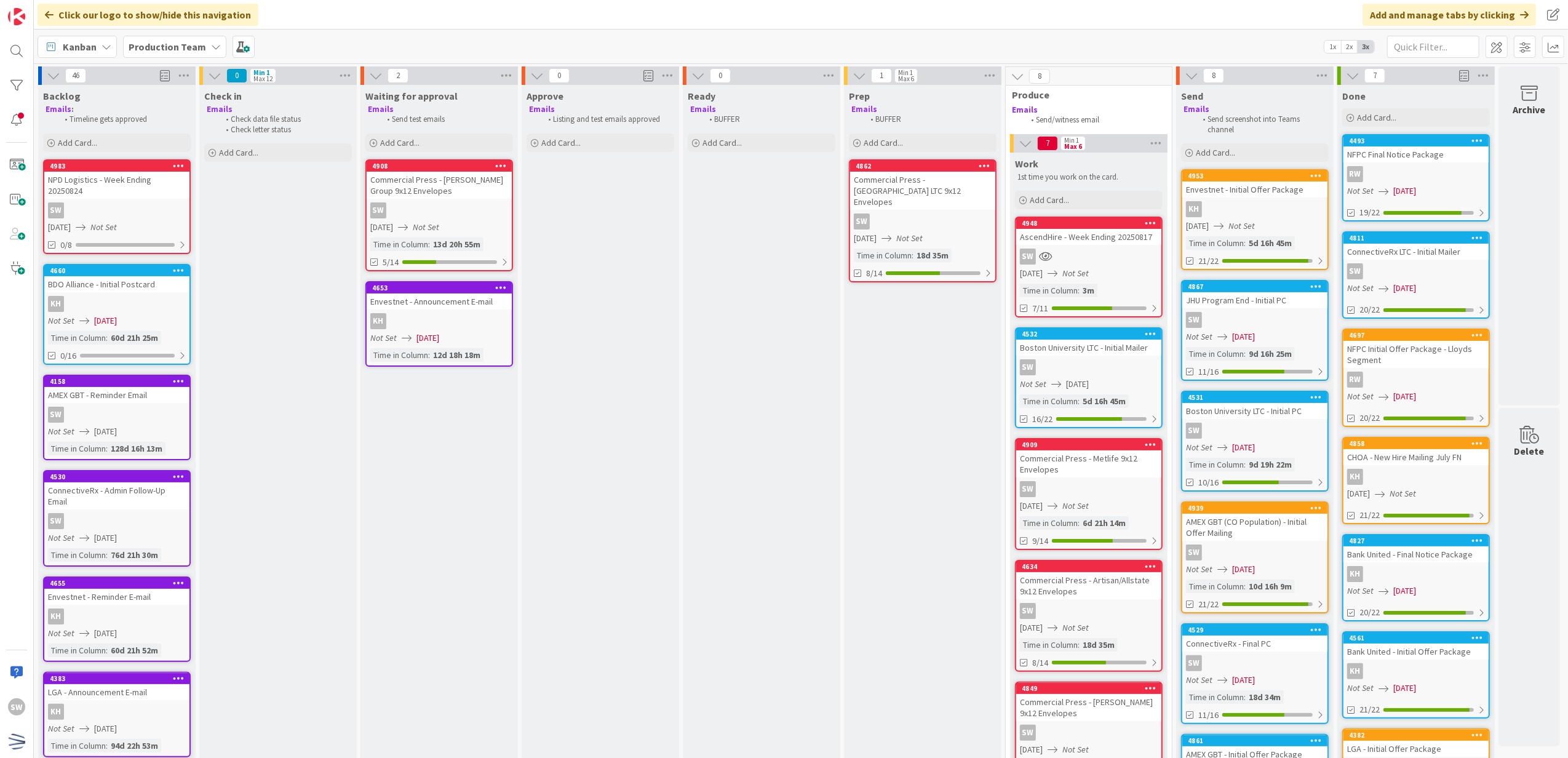
click at [111, 202] on div "SW" at bounding box center [116, 210] width 145 height 16
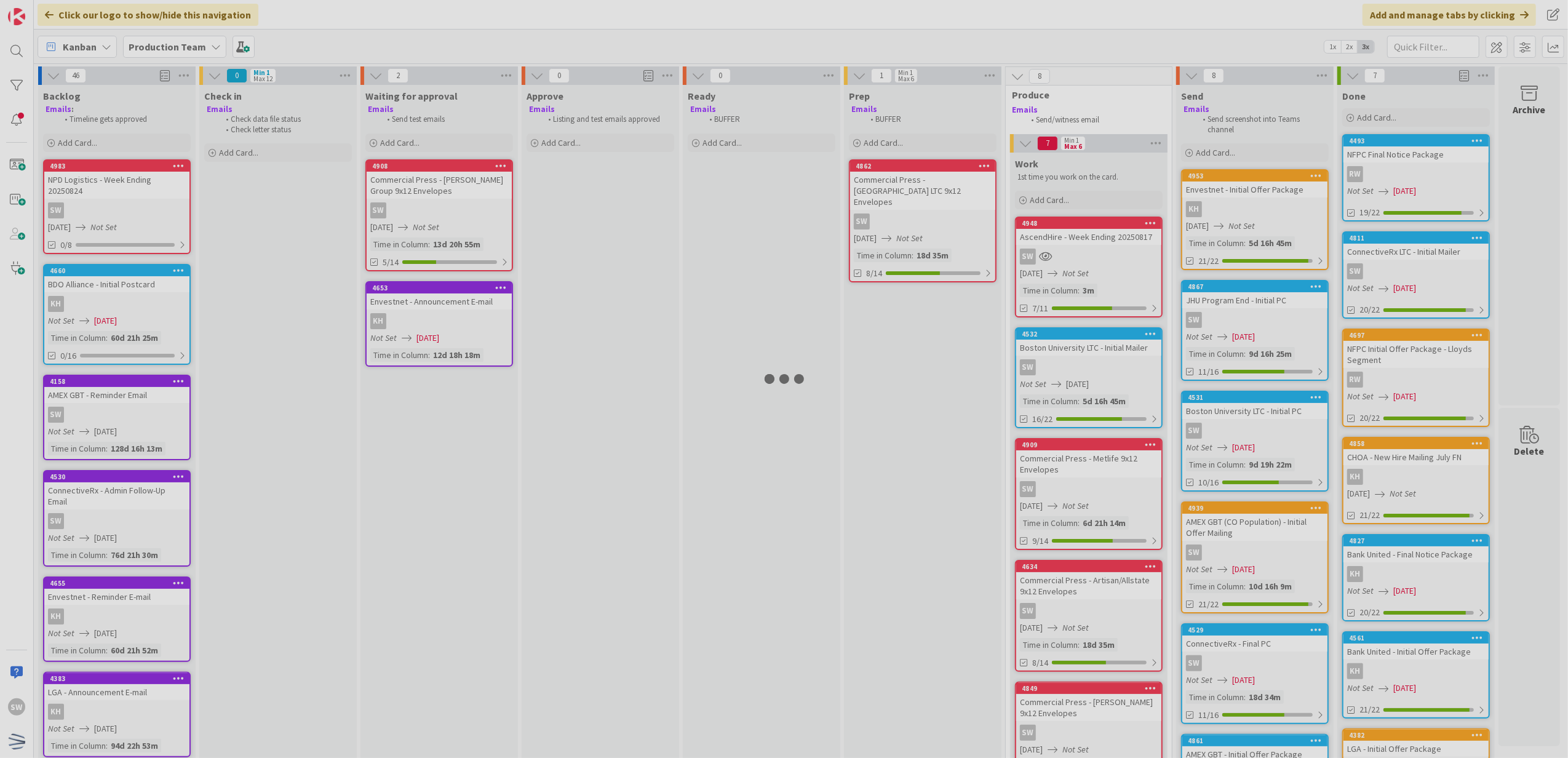
click at [111, 197] on div at bounding box center [784, 379] width 1568 height 758
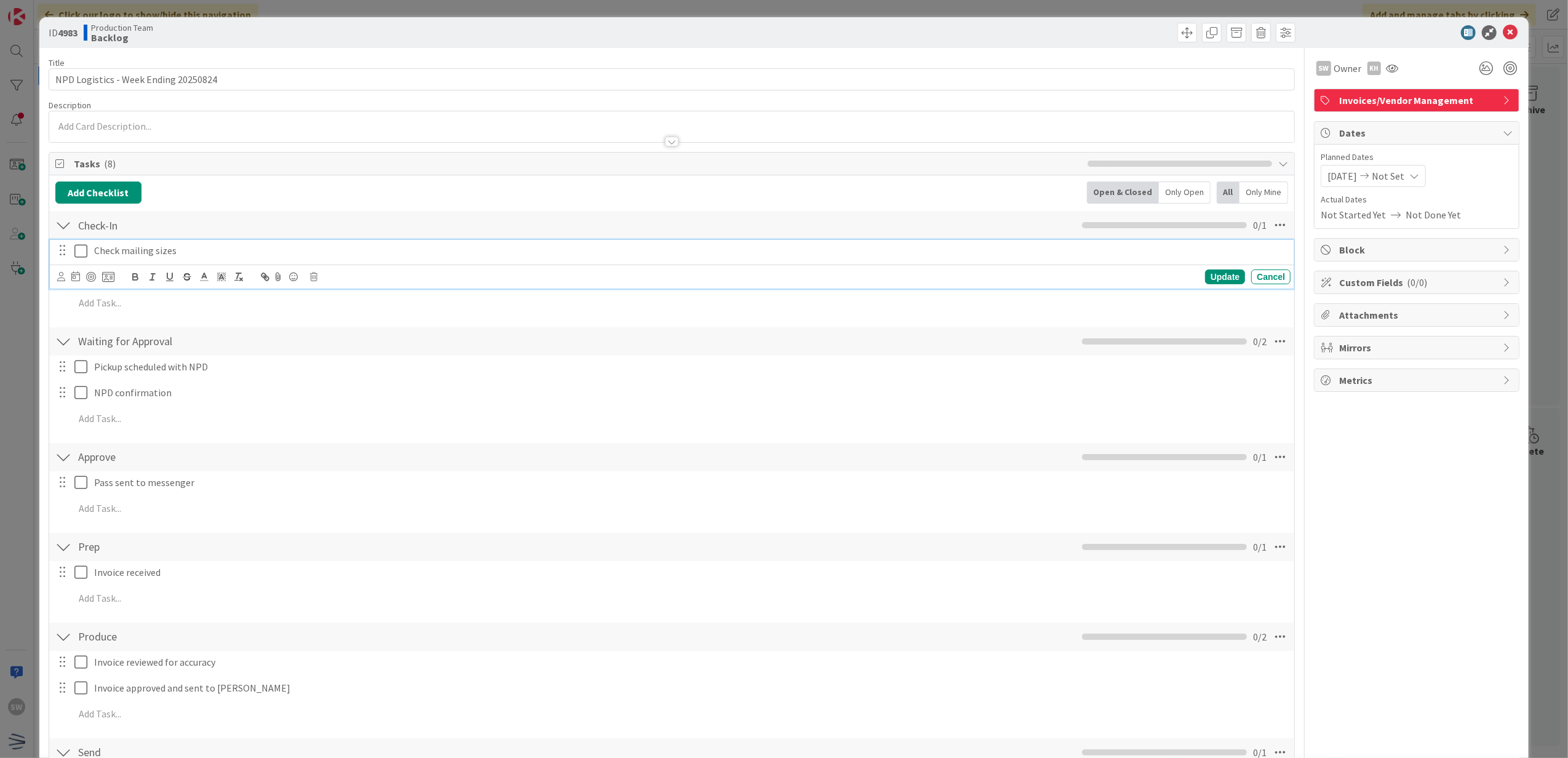
click at [75, 261] on button at bounding box center [82, 251] width 15 height 20
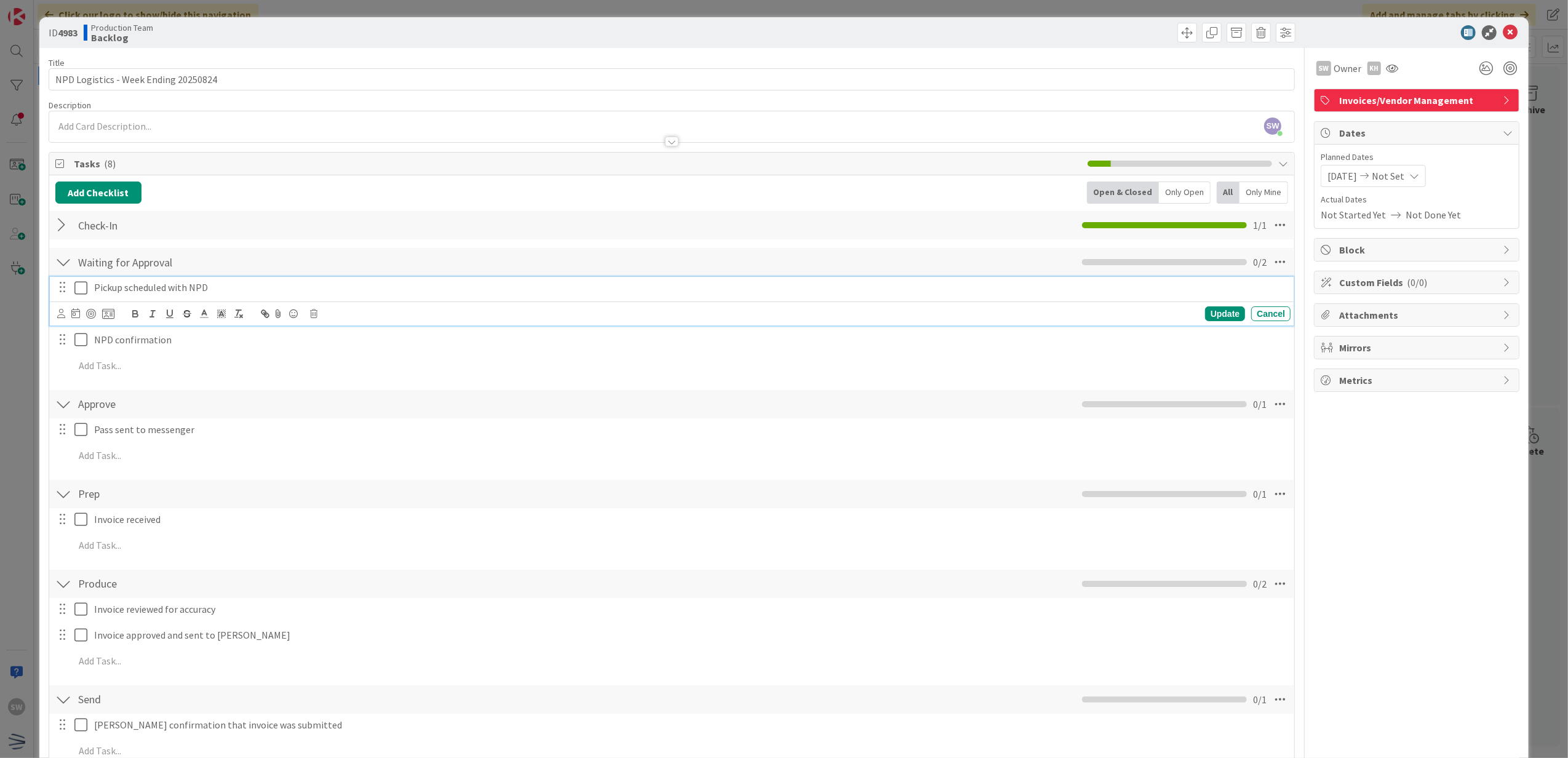
click at [78, 298] on button at bounding box center [82, 288] width 15 height 20
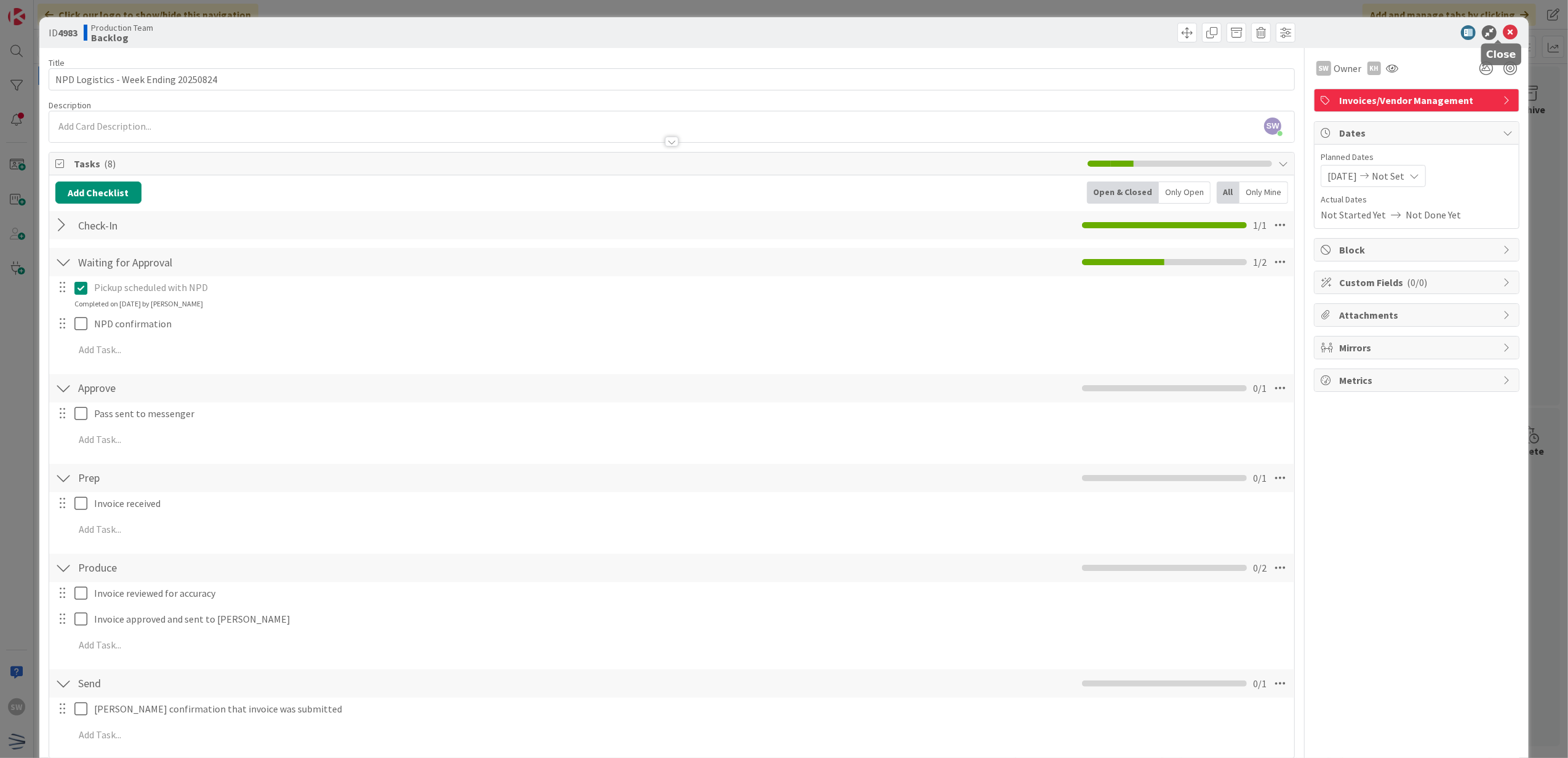
click at [1502, 36] on icon at bounding box center [1510, 33] width 15 height 15
